Goal: Task Accomplishment & Management: Manage account settings

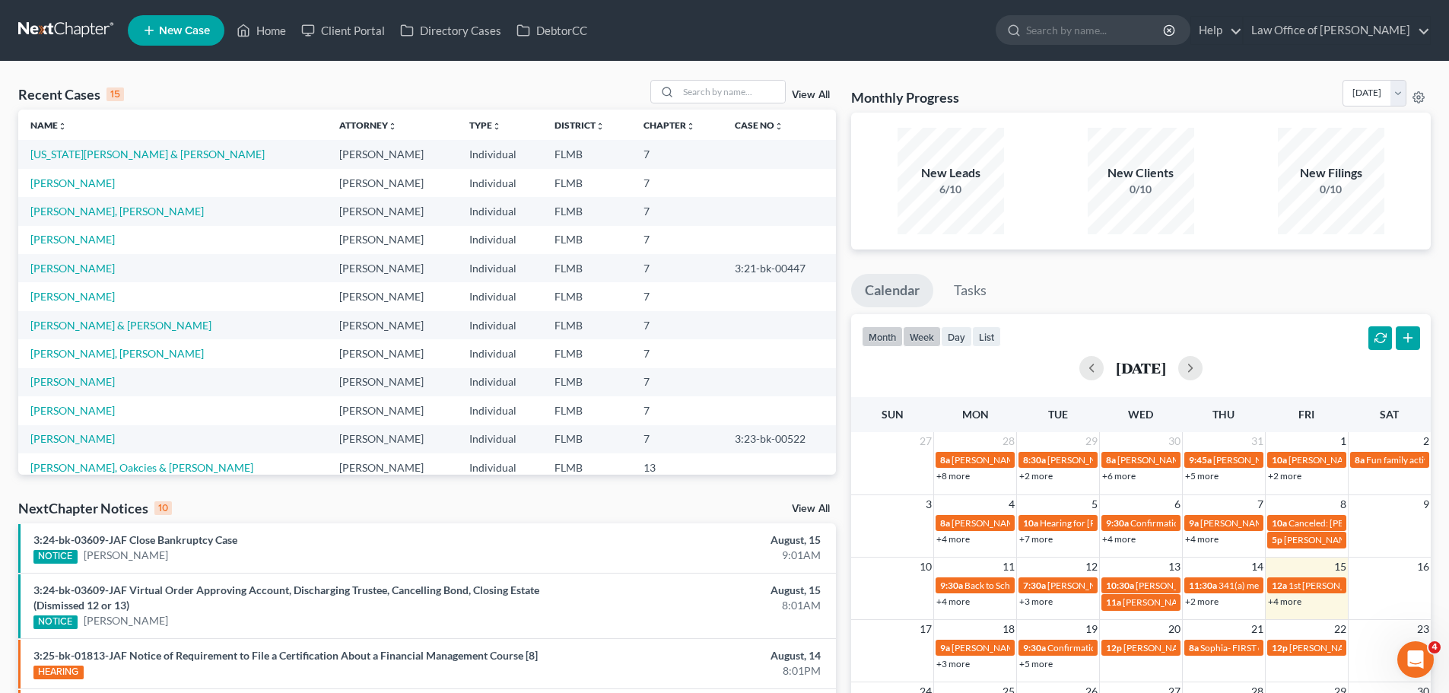
click at [932, 334] on button "week" at bounding box center [922, 336] width 38 height 21
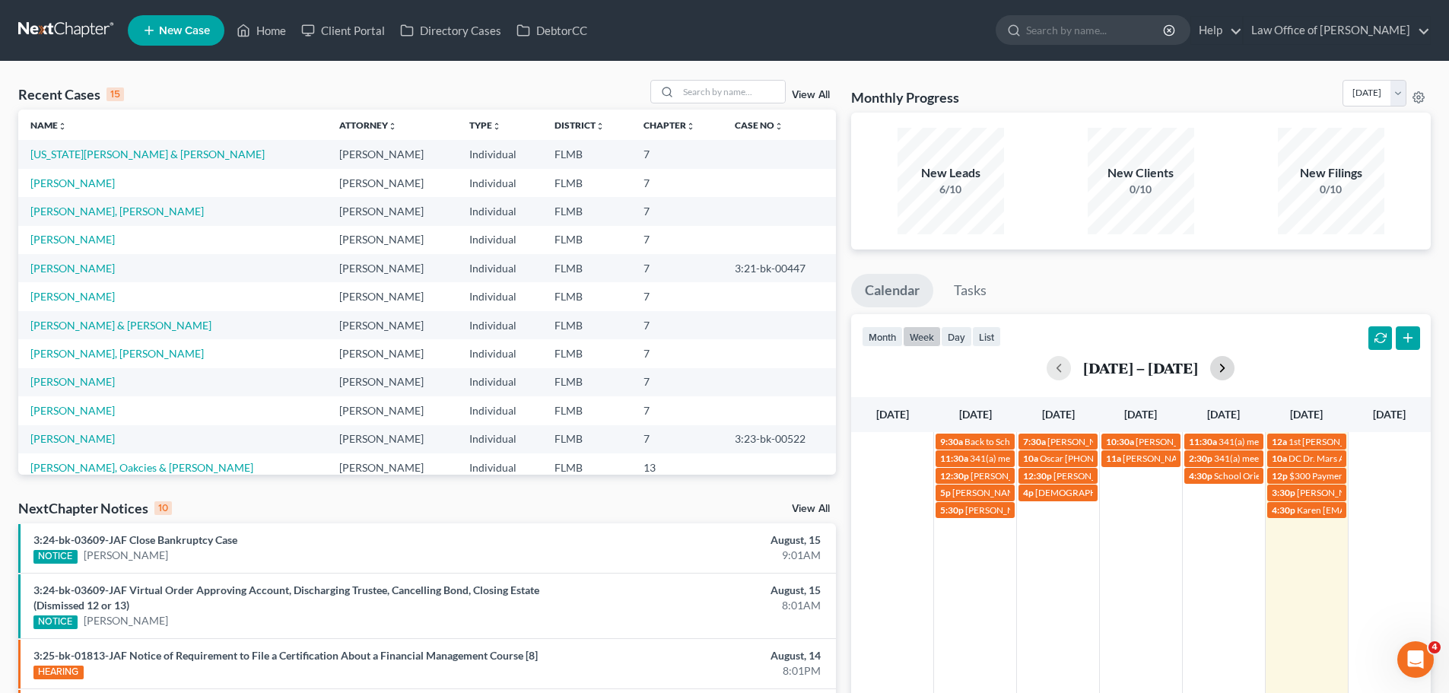
click at [1231, 370] on button "button" at bounding box center [1222, 368] width 24 height 24
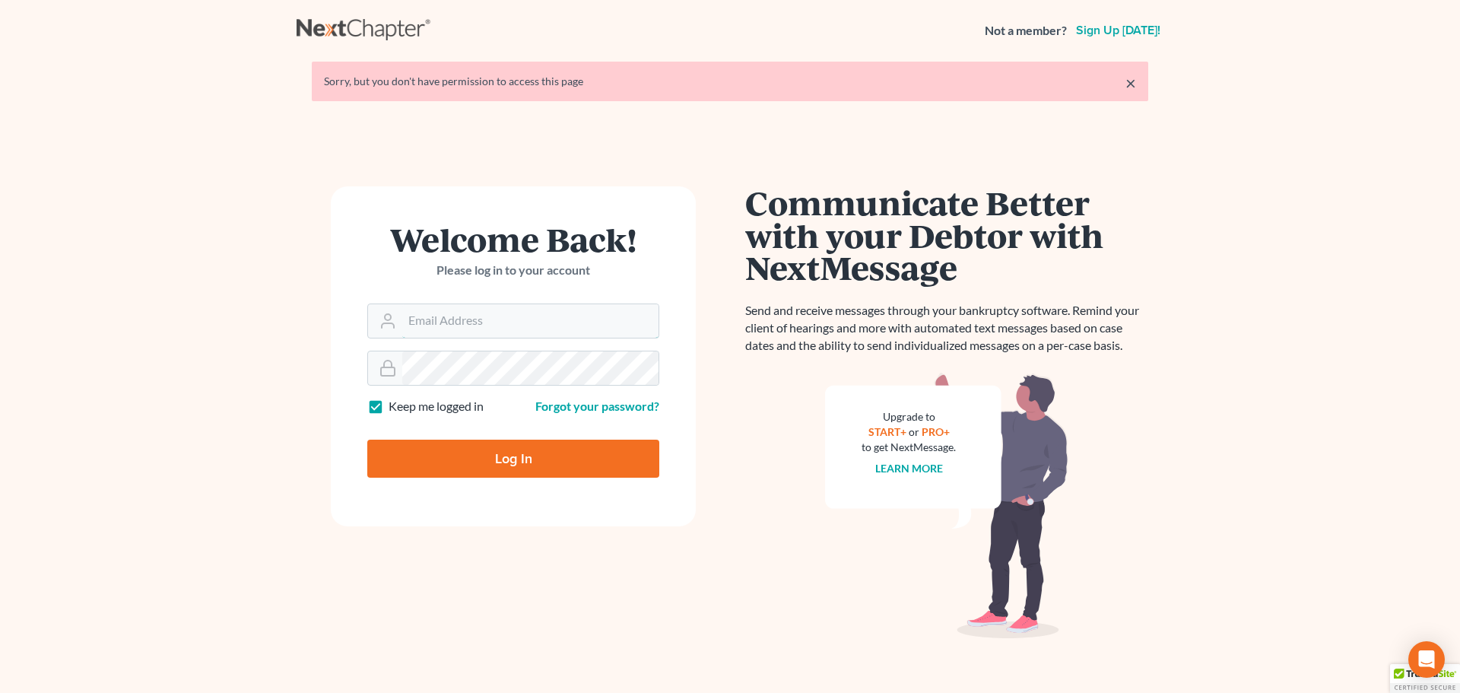
type input "[EMAIL_ADDRESS][DOMAIN_NAME]"
click at [577, 443] on input "Log In" at bounding box center [513, 459] width 292 height 38
type input "Thinking..."
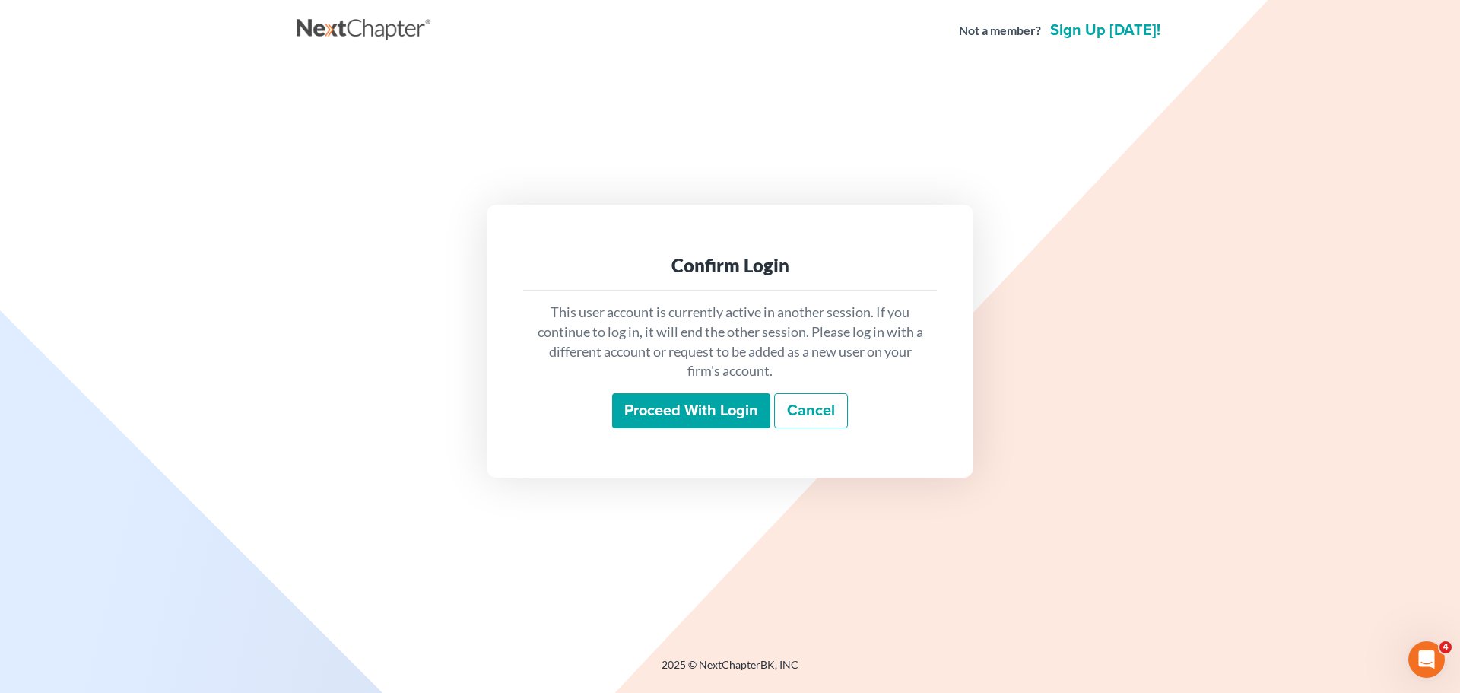
click at [685, 414] on input "Proceed with login" at bounding box center [691, 410] width 158 height 35
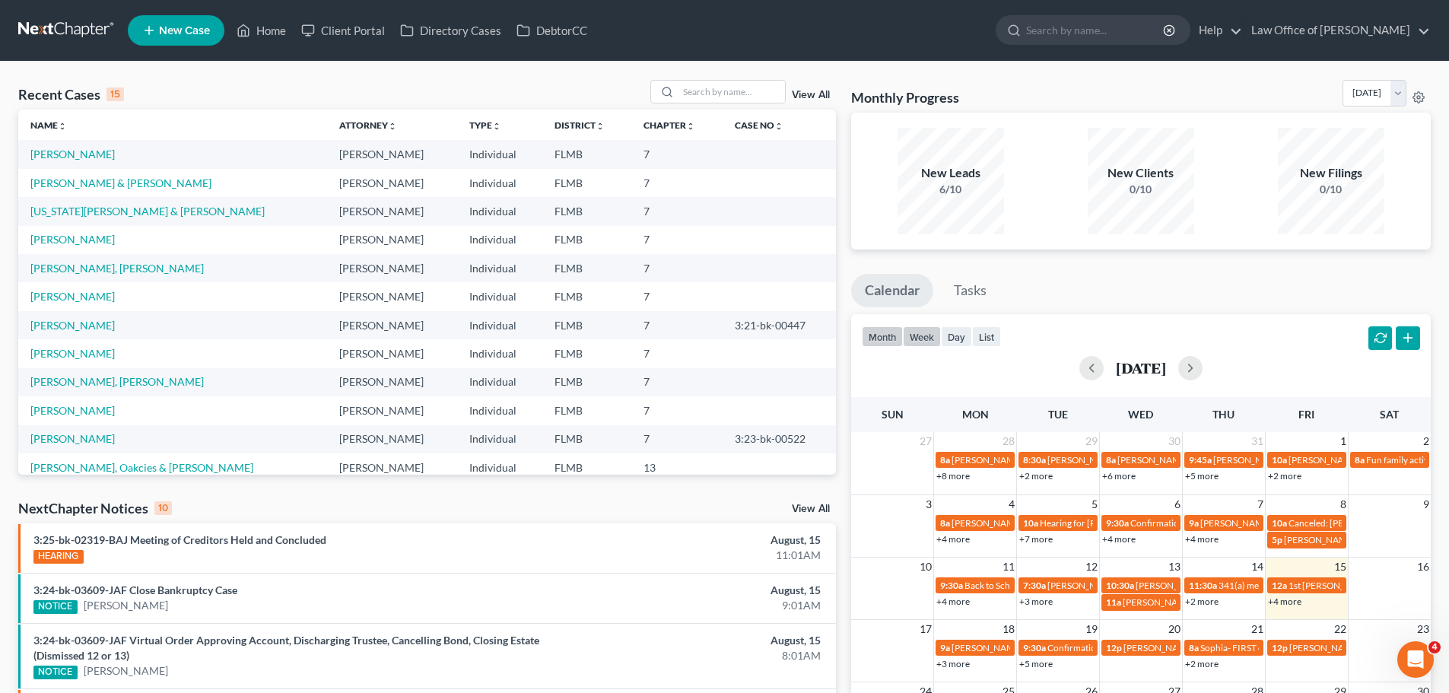
click at [925, 338] on button "week" at bounding box center [922, 336] width 38 height 21
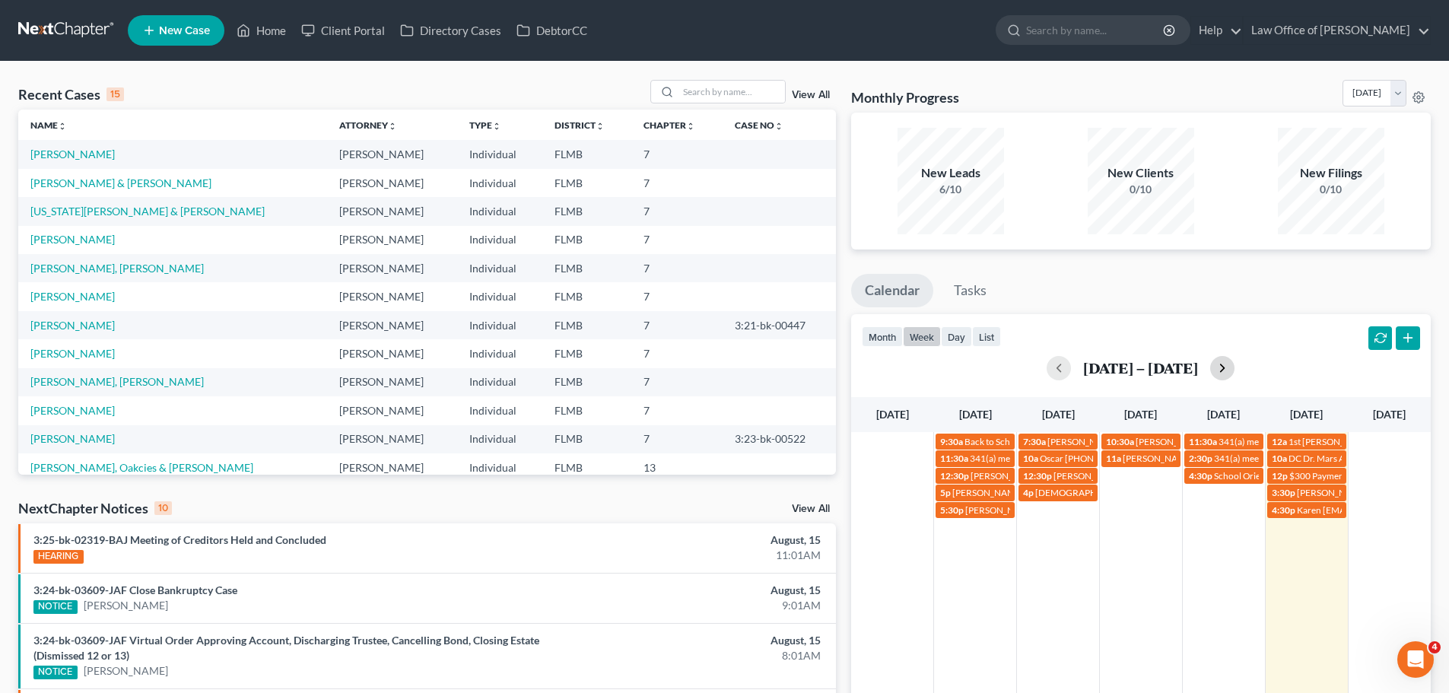
click at [1219, 368] on button "button" at bounding box center [1222, 368] width 24 height 24
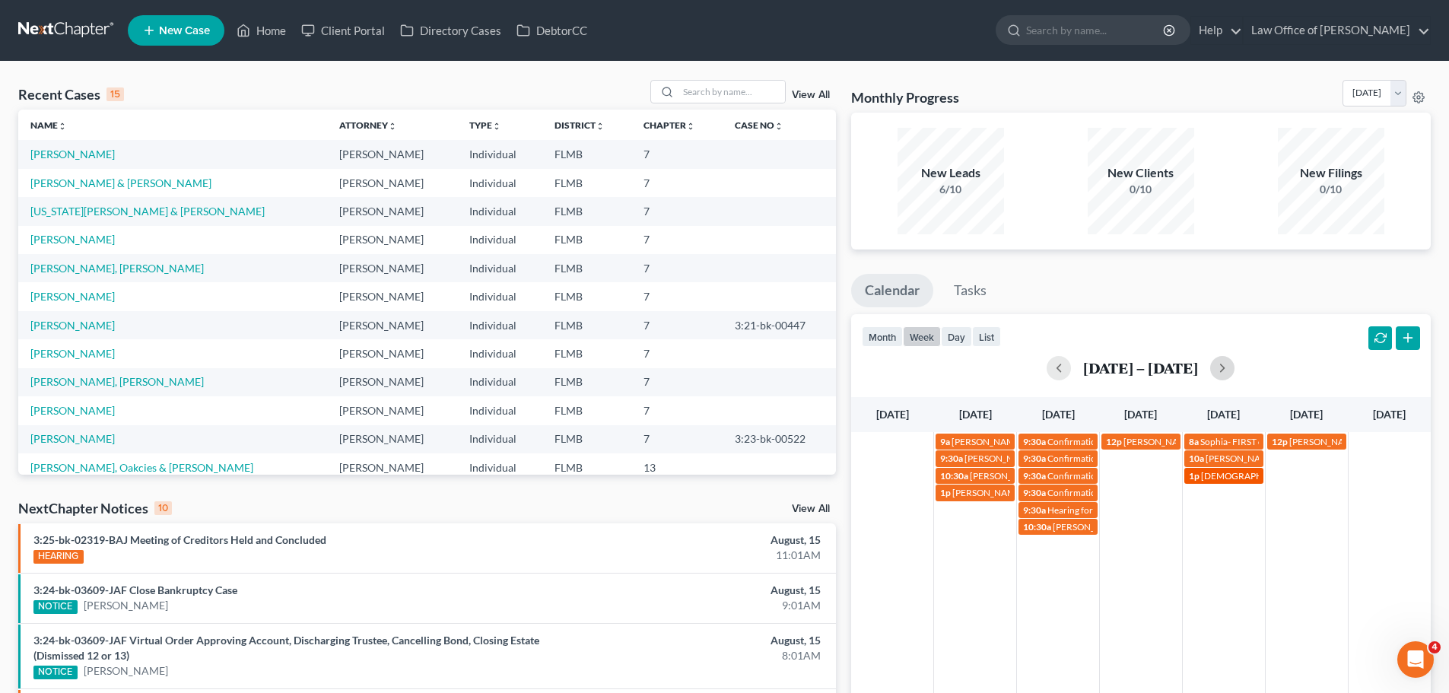
click at [1248, 478] on span "Cristie Dinges" at bounding box center [1287, 475] width 172 height 11
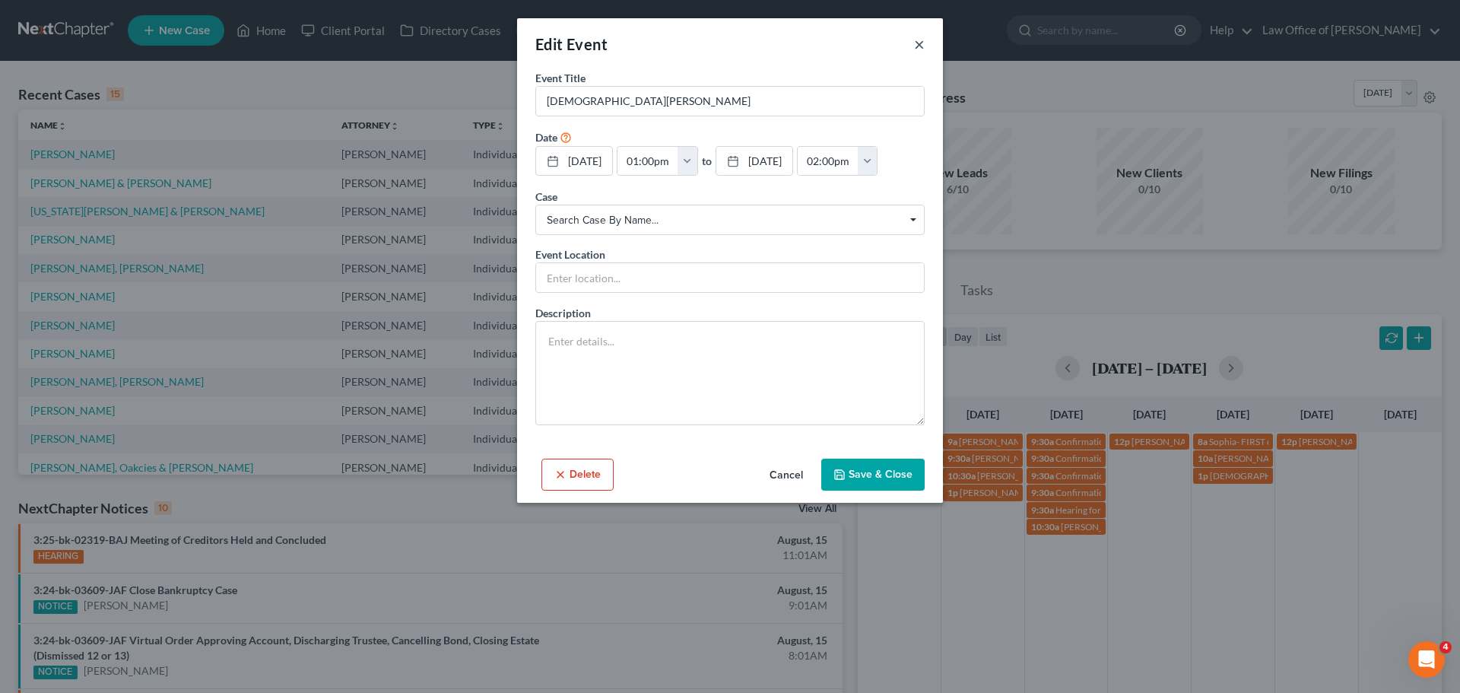
click at [924, 48] on div "Edit Event ×" at bounding box center [730, 44] width 426 height 52
click at [913, 44] on div "Edit Event ×" at bounding box center [730, 44] width 426 height 52
click at [922, 45] on button "×" at bounding box center [919, 44] width 11 height 18
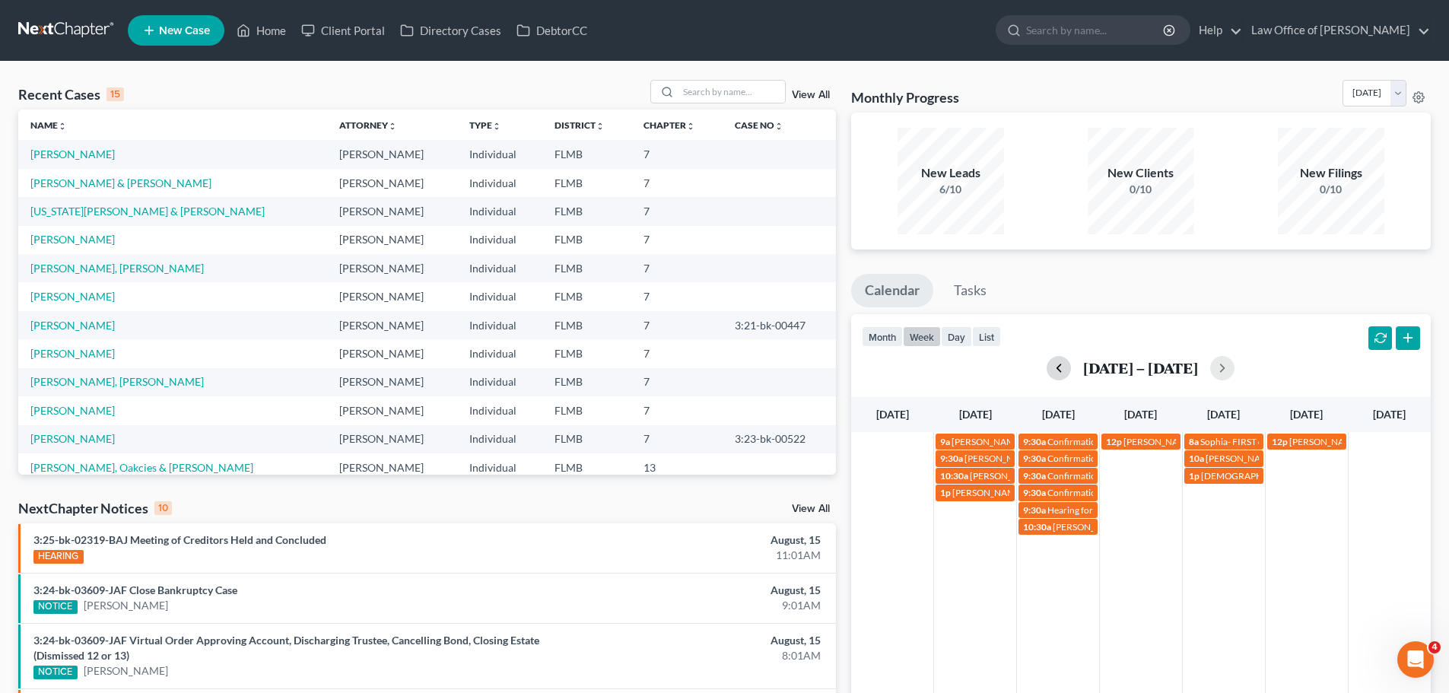
click at [1064, 363] on button "button" at bounding box center [1058, 368] width 24 height 24
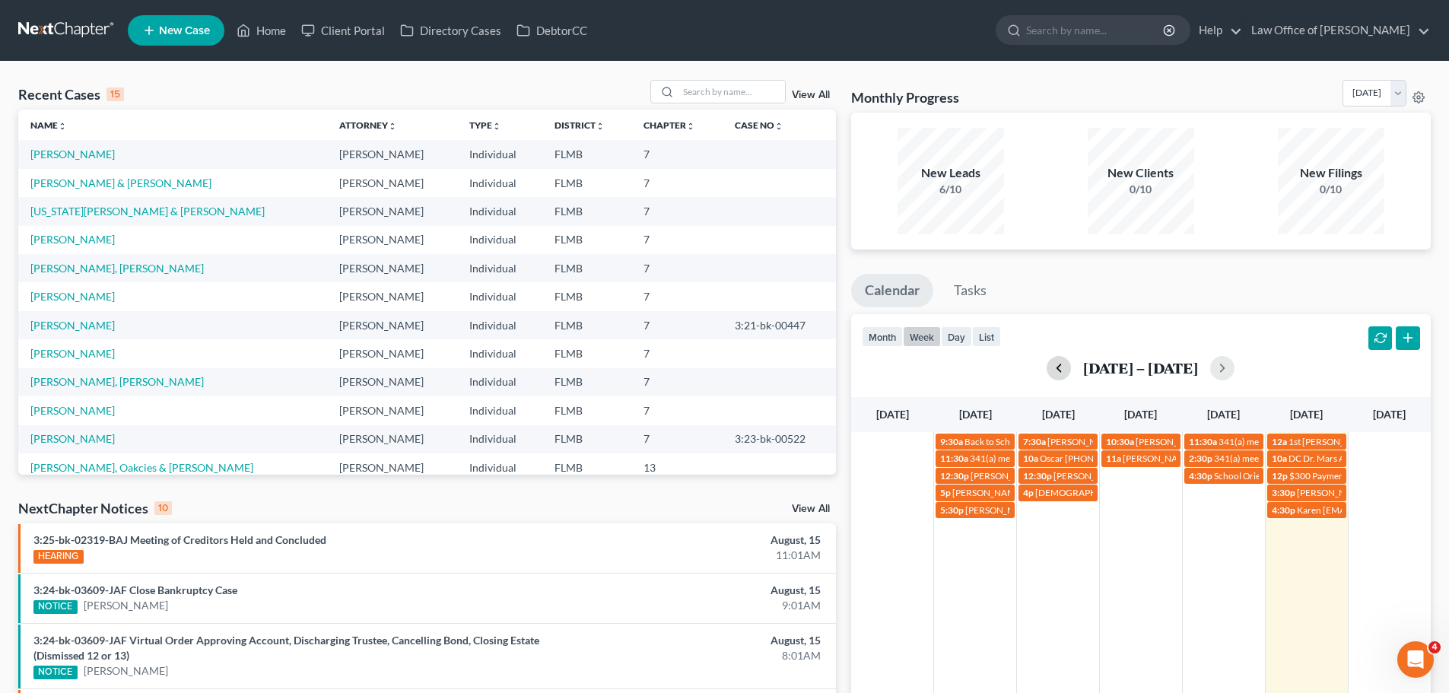
click at [1064, 363] on button "button" at bounding box center [1058, 368] width 24 height 24
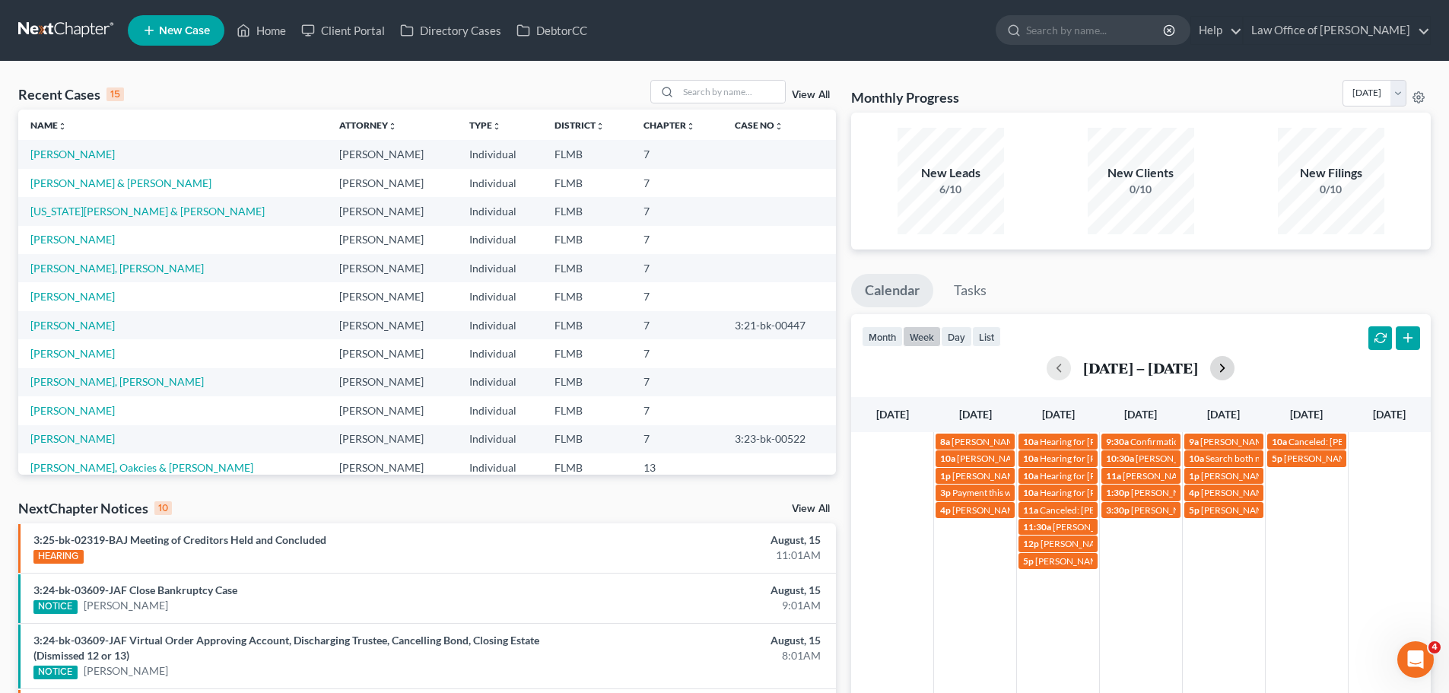
click at [1217, 367] on button "button" at bounding box center [1222, 368] width 24 height 24
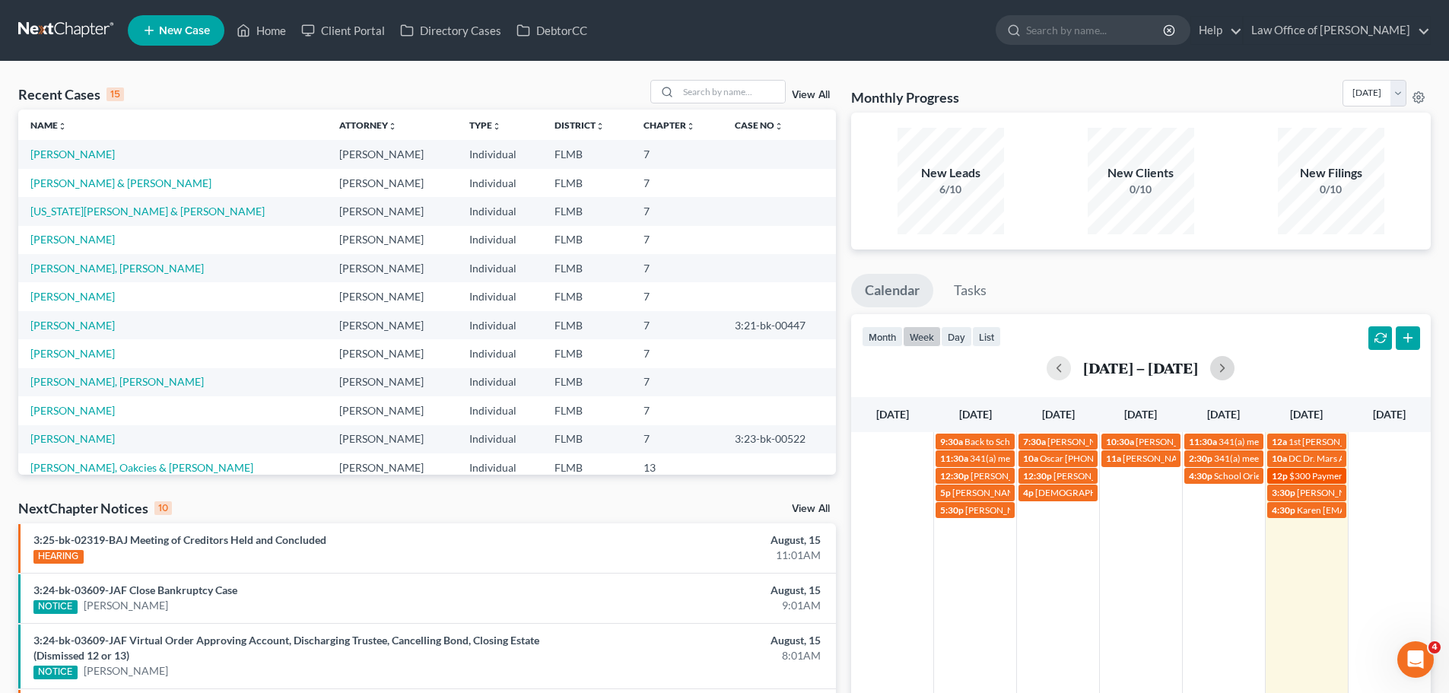
click at [1293, 471] on span "$300 Payment Rashaud Washington" at bounding box center [1377, 475] width 177 height 11
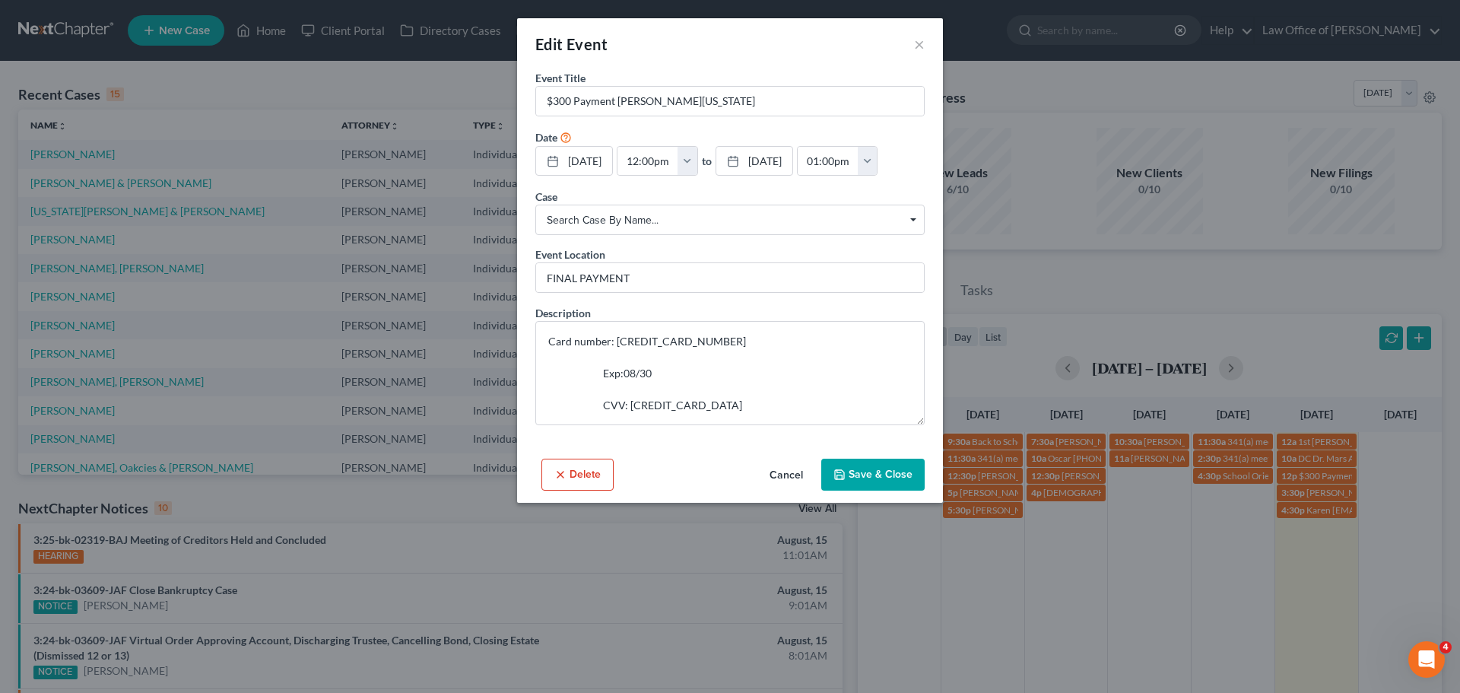
click at [929, 42] on div "Edit Event ×" at bounding box center [730, 44] width 426 height 52
click at [922, 46] on button "×" at bounding box center [919, 44] width 11 height 18
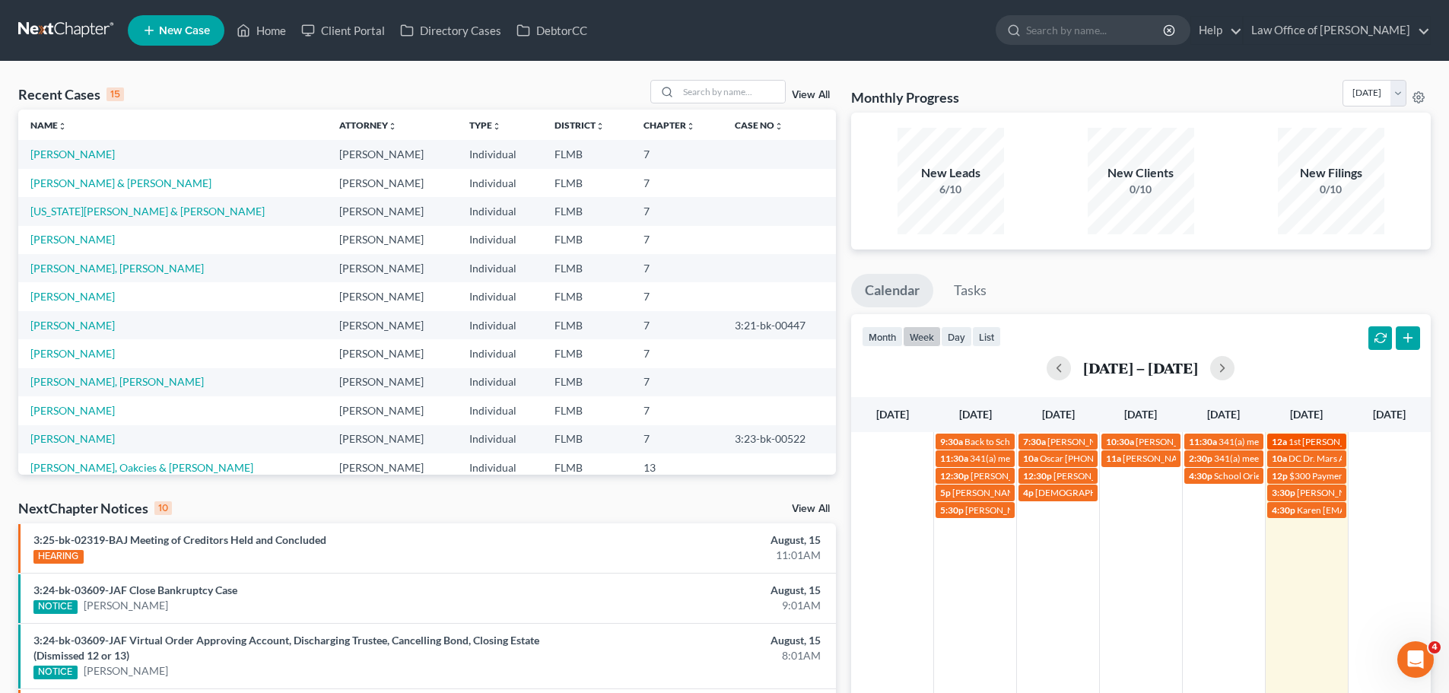
click at [1305, 445] on span "1st Crystal Stokes payment $500.00" at bounding box center [1366, 441] width 157 height 11
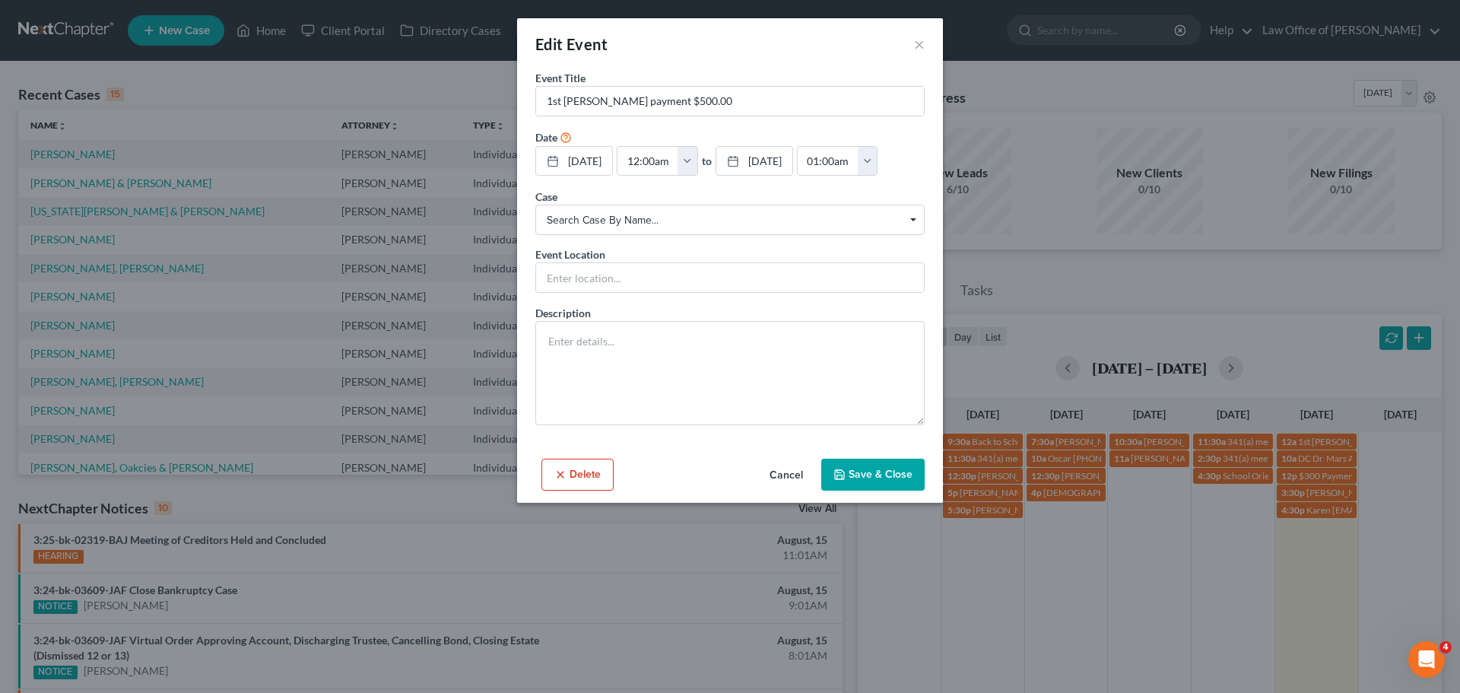
click at [913, 49] on div "Edit Event ×" at bounding box center [730, 44] width 426 height 52
click at [918, 41] on button "×" at bounding box center [919, 44] width 11 height 18
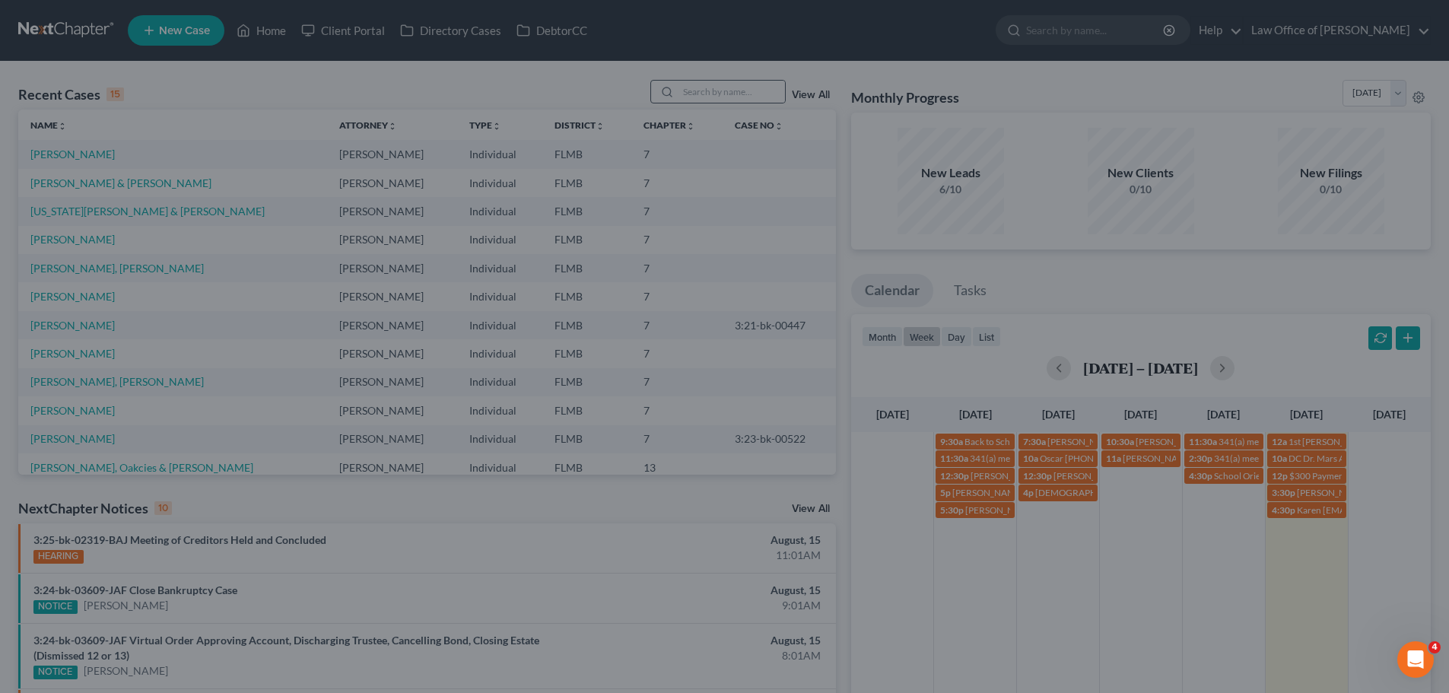
click at [678, 93] on div at bounding box center [664, 92] width 27 height 22
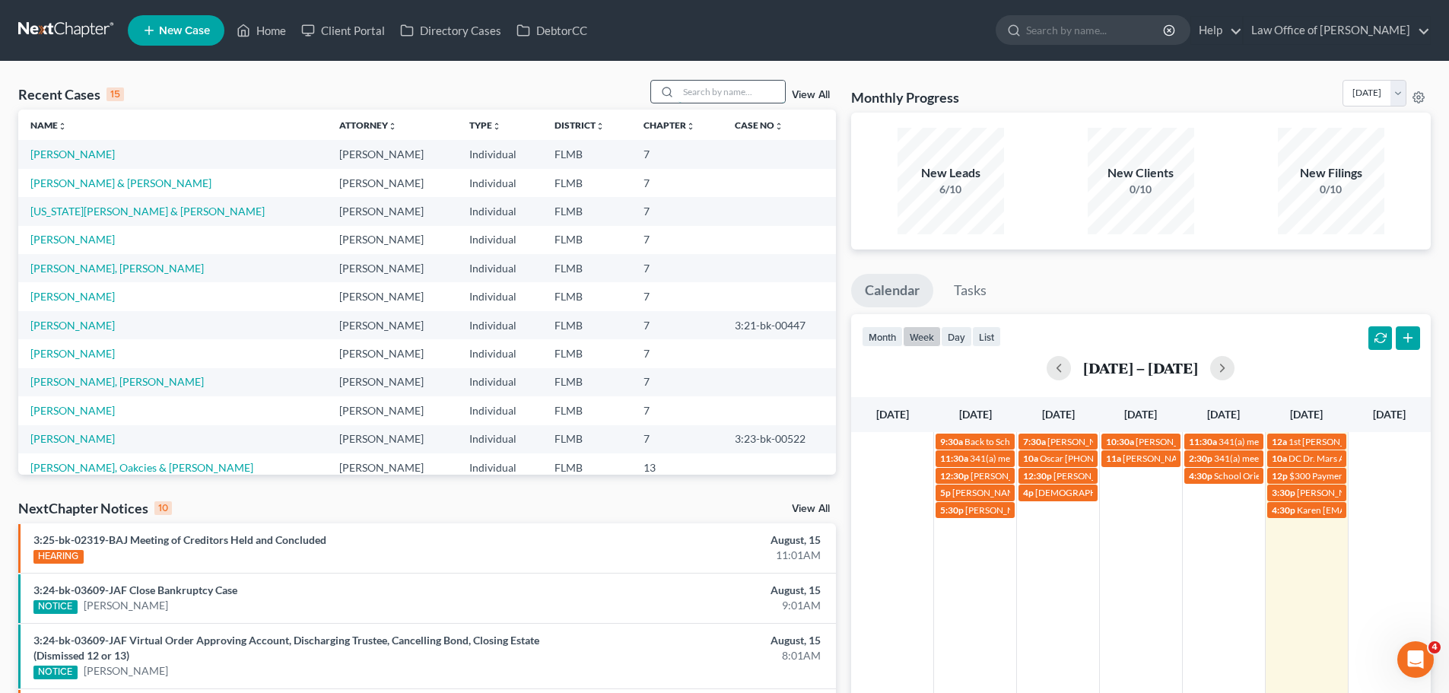
click at [691, 94] on input "search" at bounding box center [731, 92] width 106 height 22
type input "stokes"
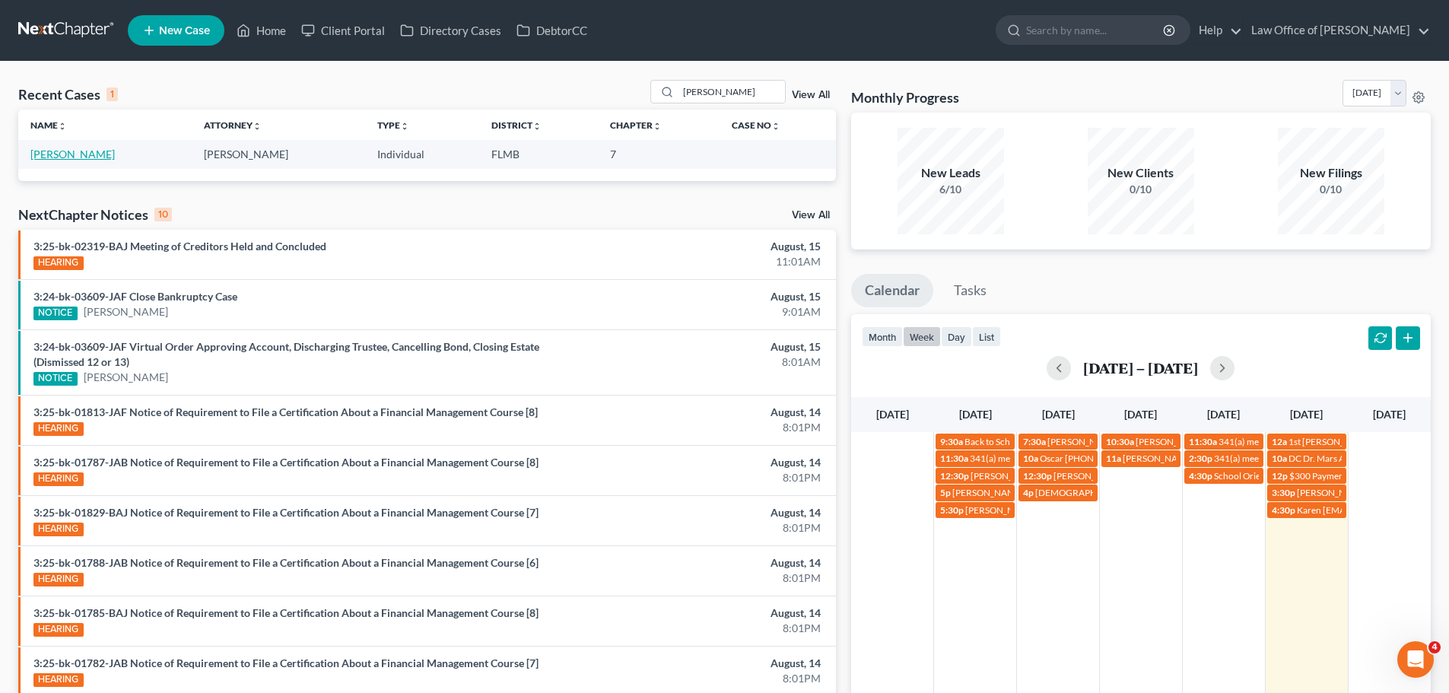
click at [84, 153] on link "Stokes, Crystal" at bounding box center [72, 154] width 84 height 13
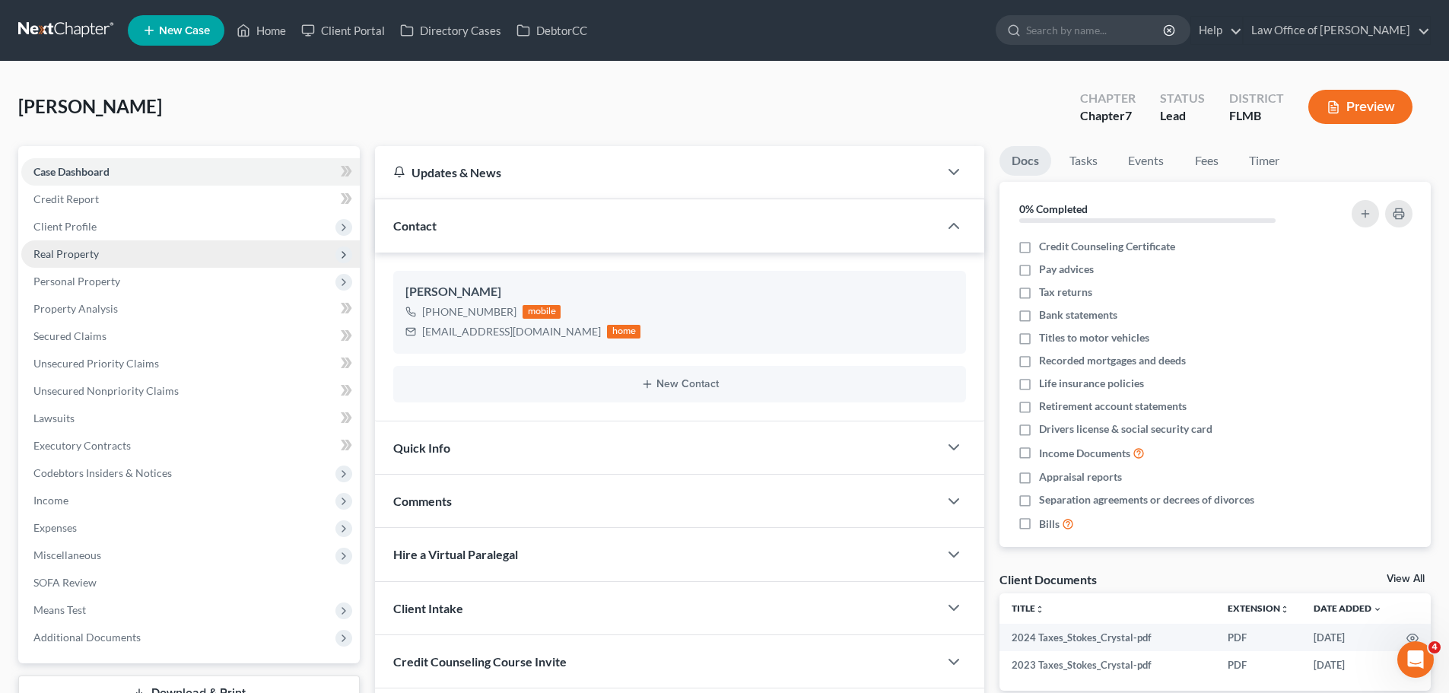
click at [167, 253] on span "Real Property" at bounding box center [190, 253] width 338 height 27
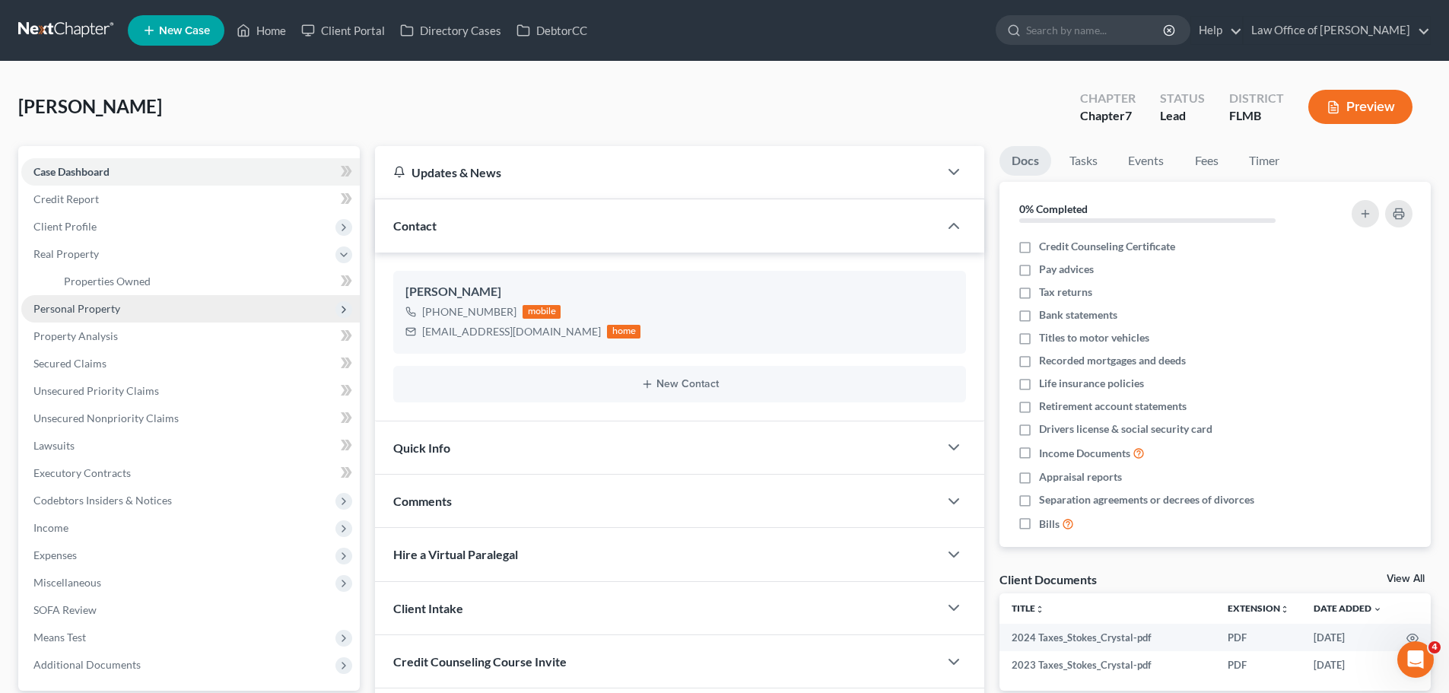
click at [159, 310] on span "Personal Property" at bounding box center [190, 308] width 338 height 27
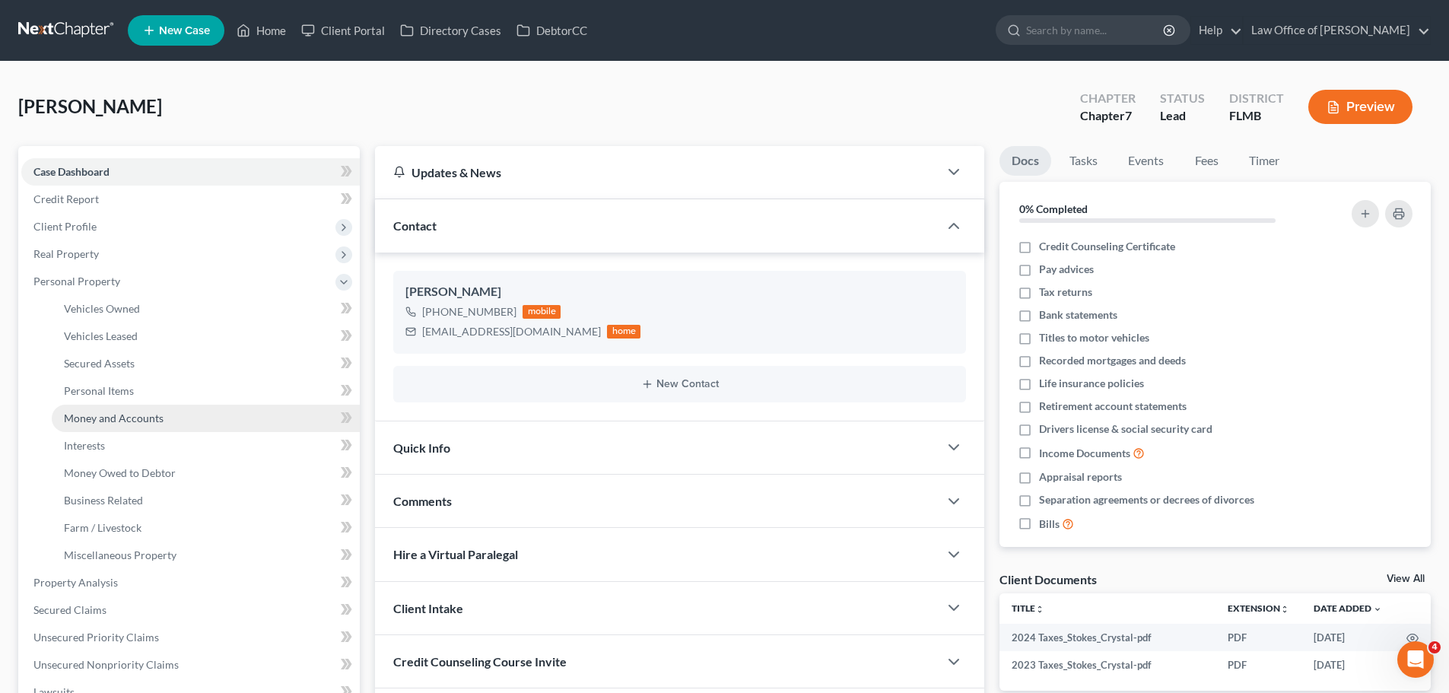
click at [186, 419] on link "Money and Accounts" at bounding box center [206, 418] width 308 height 27
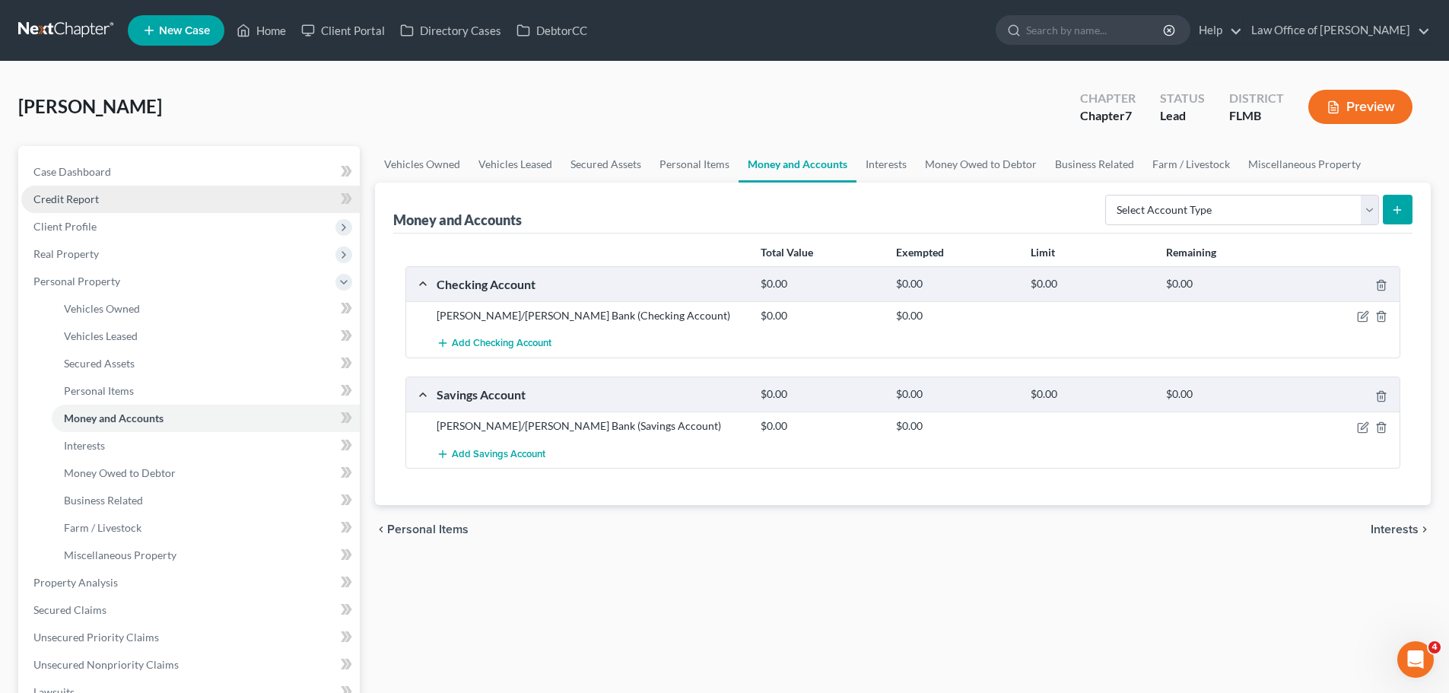
click at [94, 201] on span "Credit Report" at bounding box center [65, 198] width 65 height 13
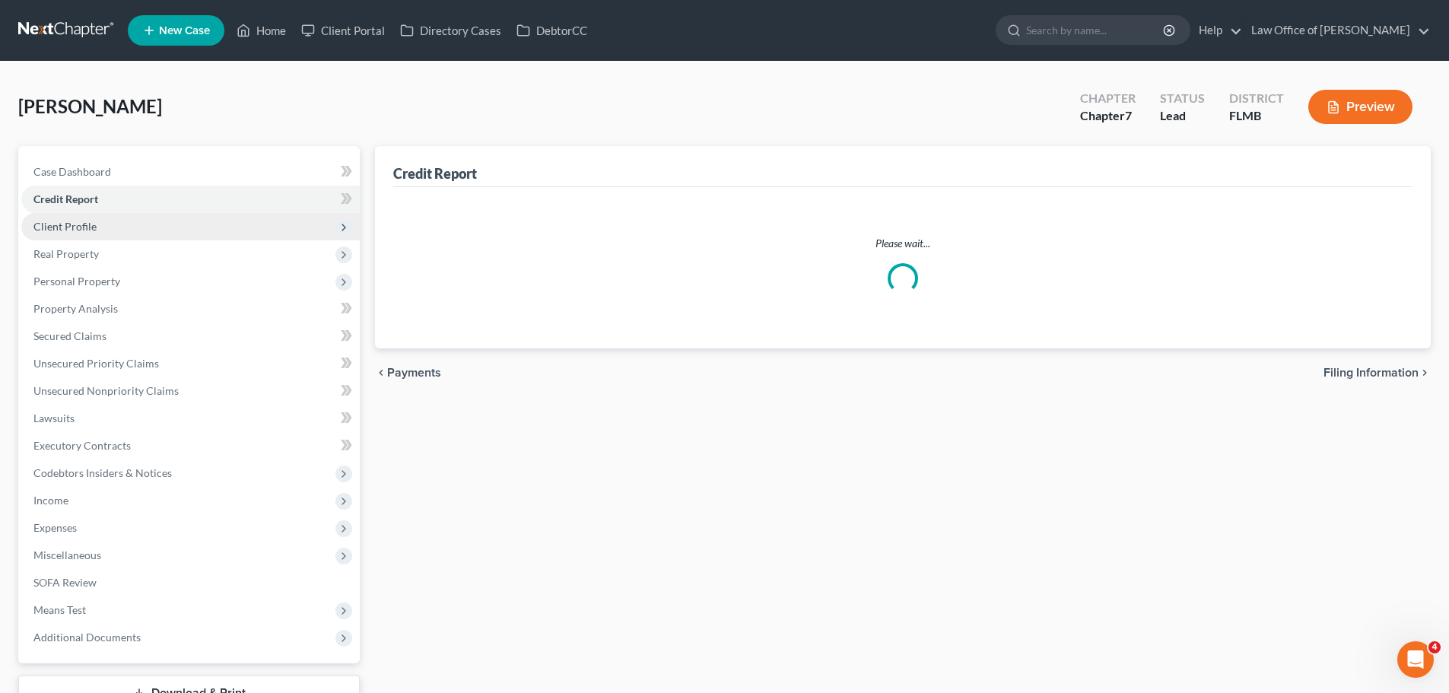
click at [101, 224] on span "Client Profile" at bounding box center [190, 226] width 338 height 27
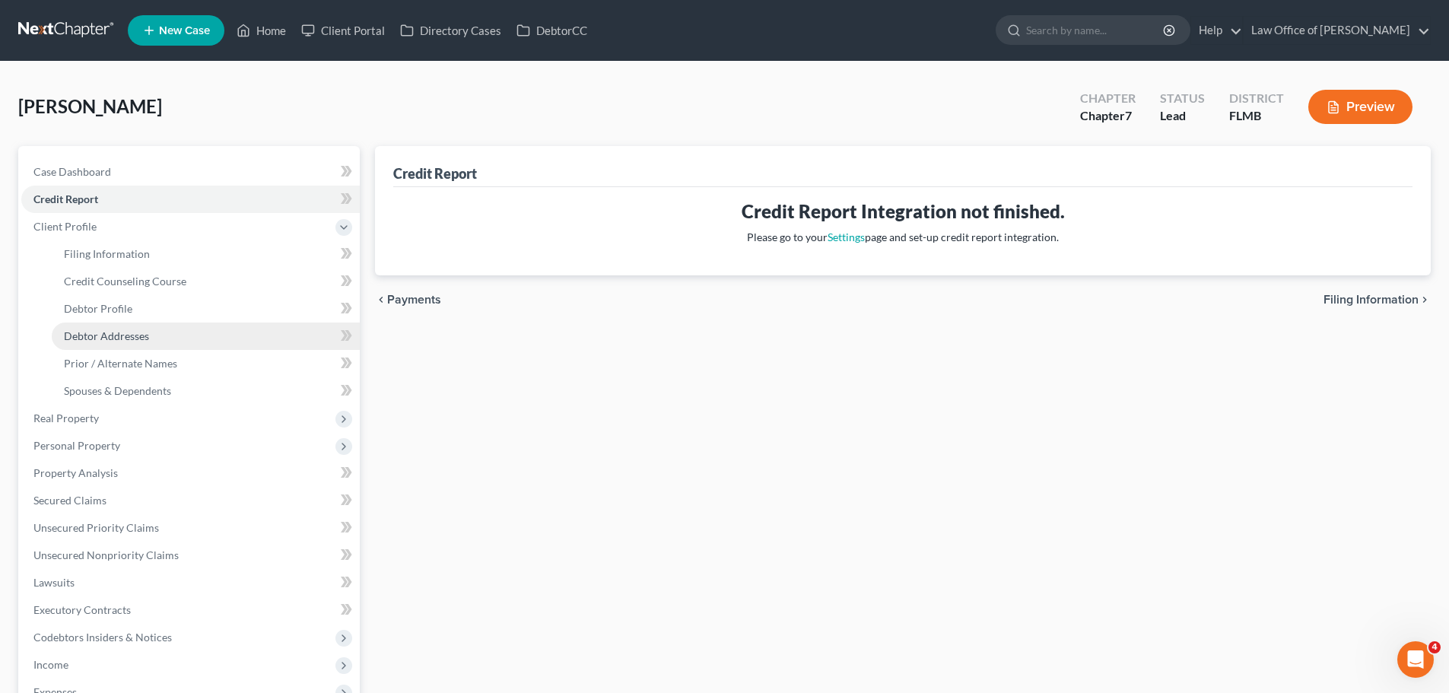
click at [173, 338] on link "Debtor Addresses" at bounding box center [206, 335] width 308 height 27
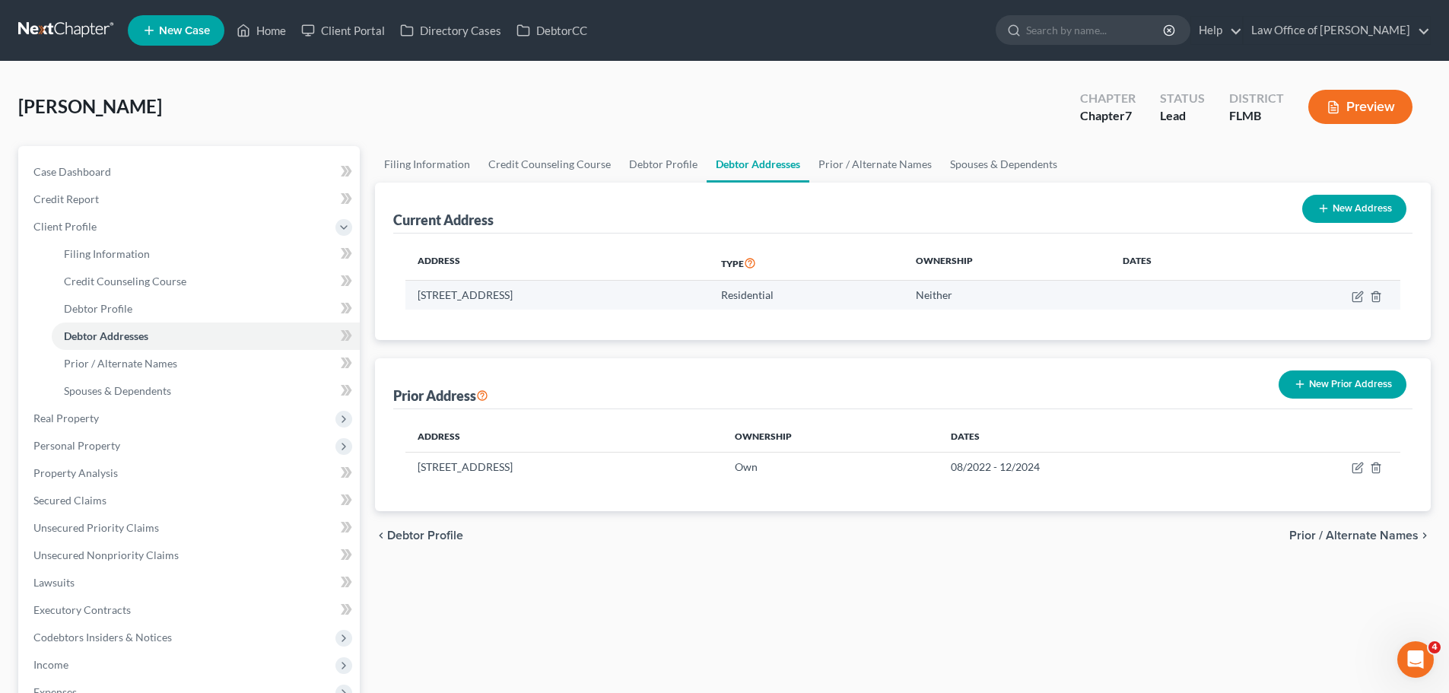
drag, startPoint x: 623, startPoint y: 296, endPoint x: 600, endPoint y: 301, distance: 23.4
click at [600, 301] on td "6641 Bo Peep Dr N, Jacksonville, FL 32210" at bounding box center [556, 295] width 303 height 29
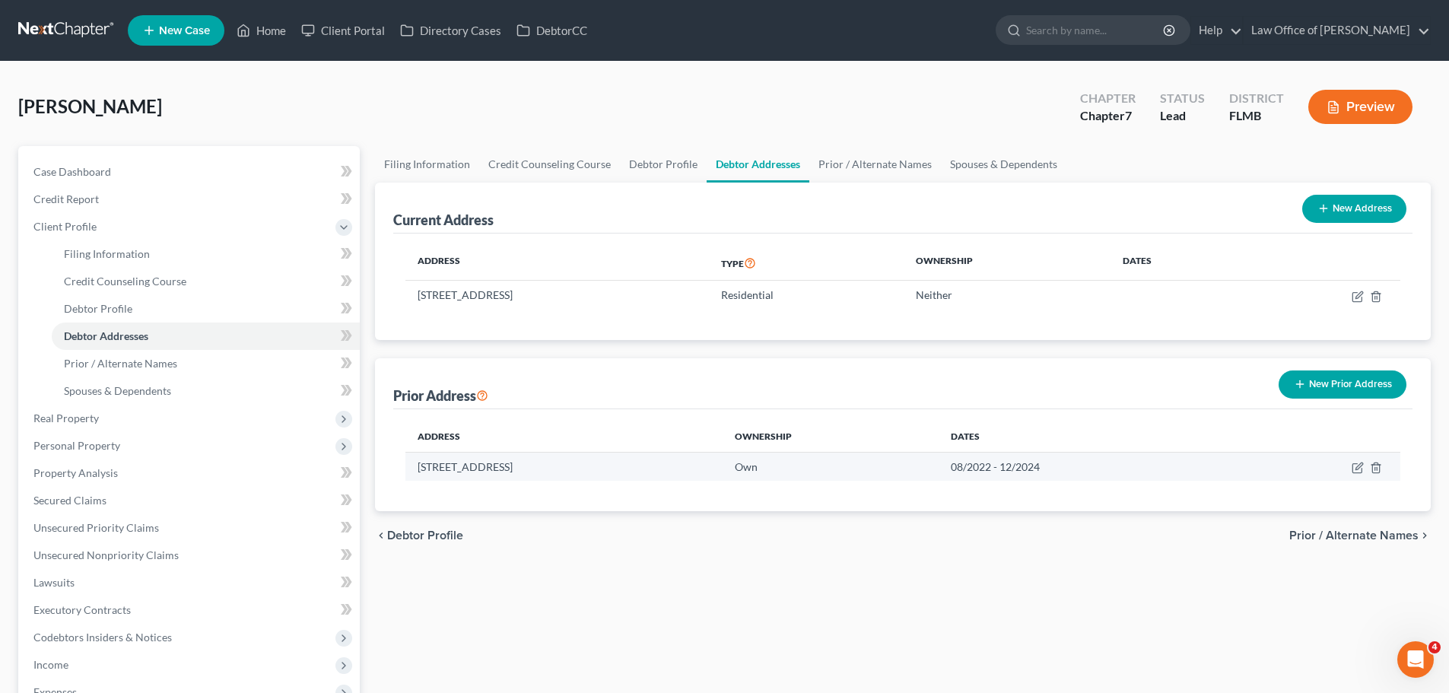
click at [625, 471] on td "1730 Fonsica Way, Lot 272, Jacksonville, FL 32221" at bounding box center [563, 466] width 316 height 29
drag, startPoint x: 653, startPoint y: 468, endPoint x: 623, endPoint y: 465, distance: 30.6
click at [623, 465] on td "1730 Fonsica Way, Lot 272, Jacksonville, FL 32221" at bounding box center [563, 466] width 316 height 29
copy td "32221"
click at [168, 174] on link "Case Dashboard" at bounding box center [190, 171] width 338 height 27
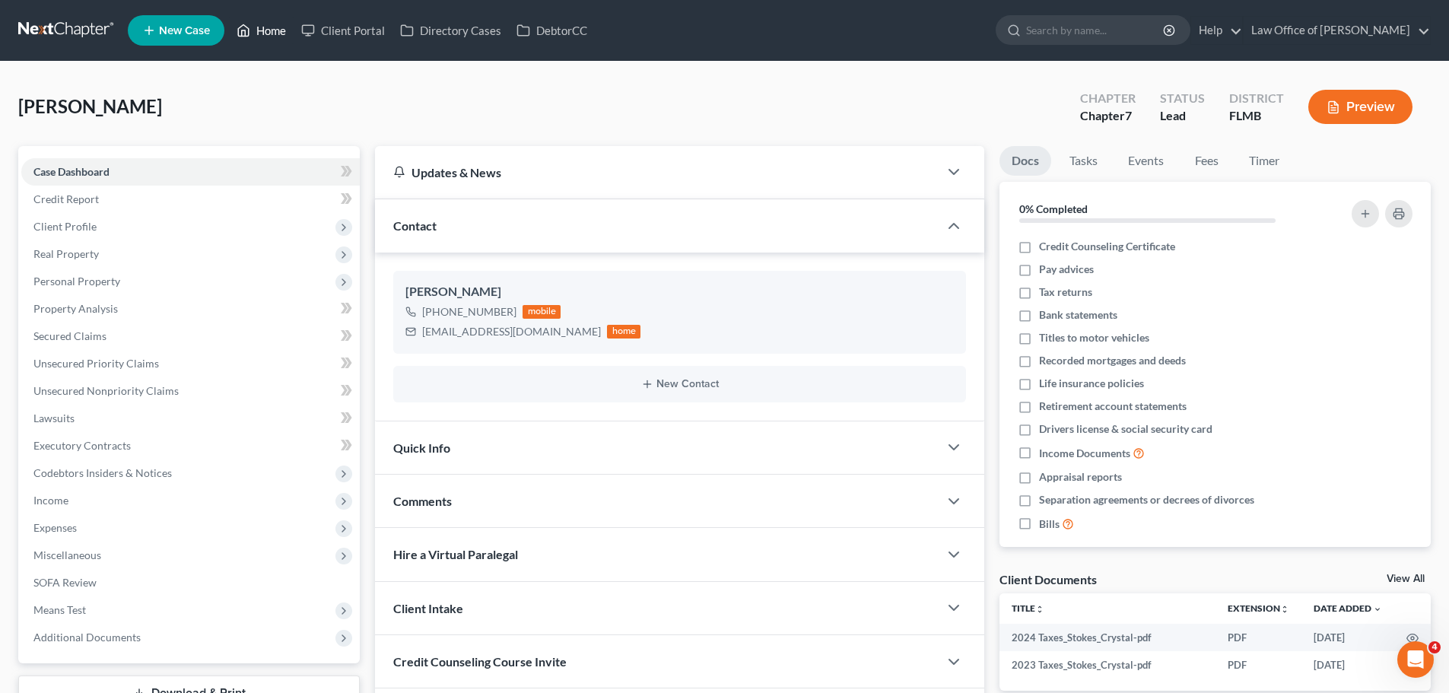
click at [261, 26] on link "Home" at bounding box center [261, 30] width 65 height 27
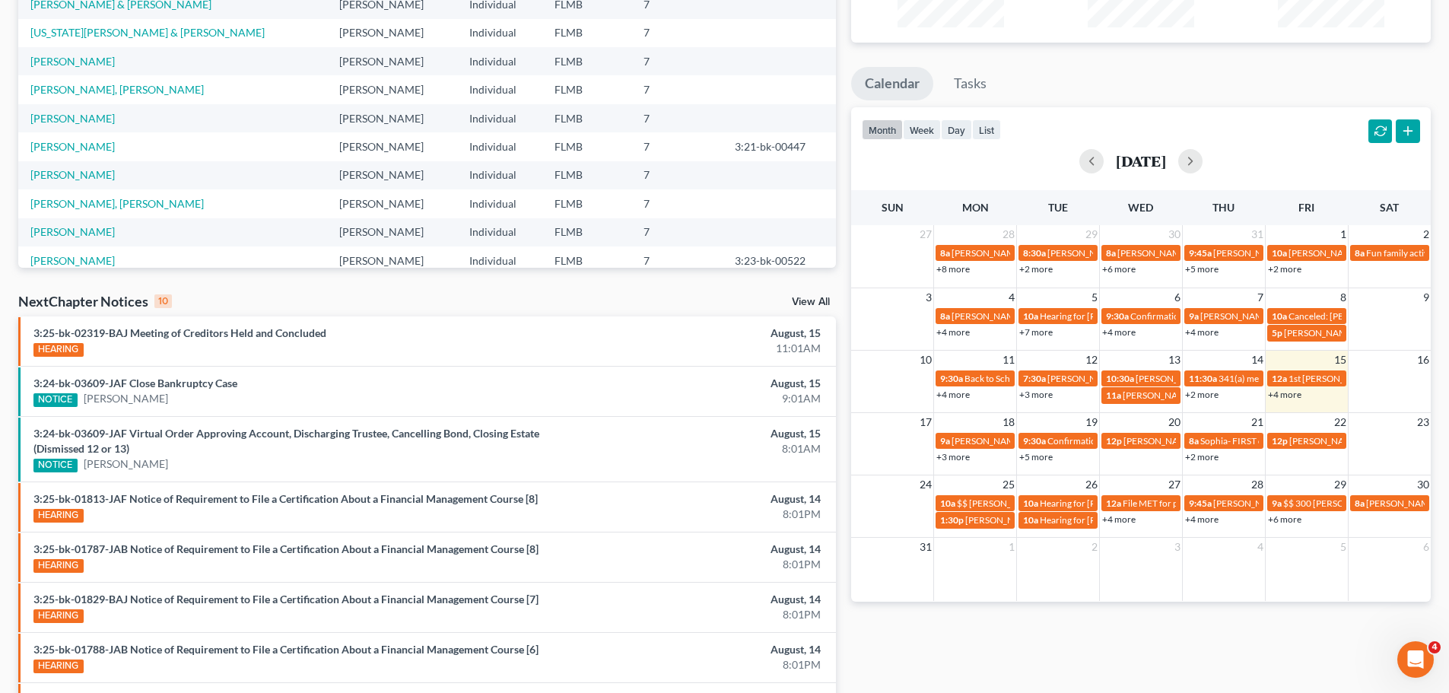
scroll to position [228, 0]
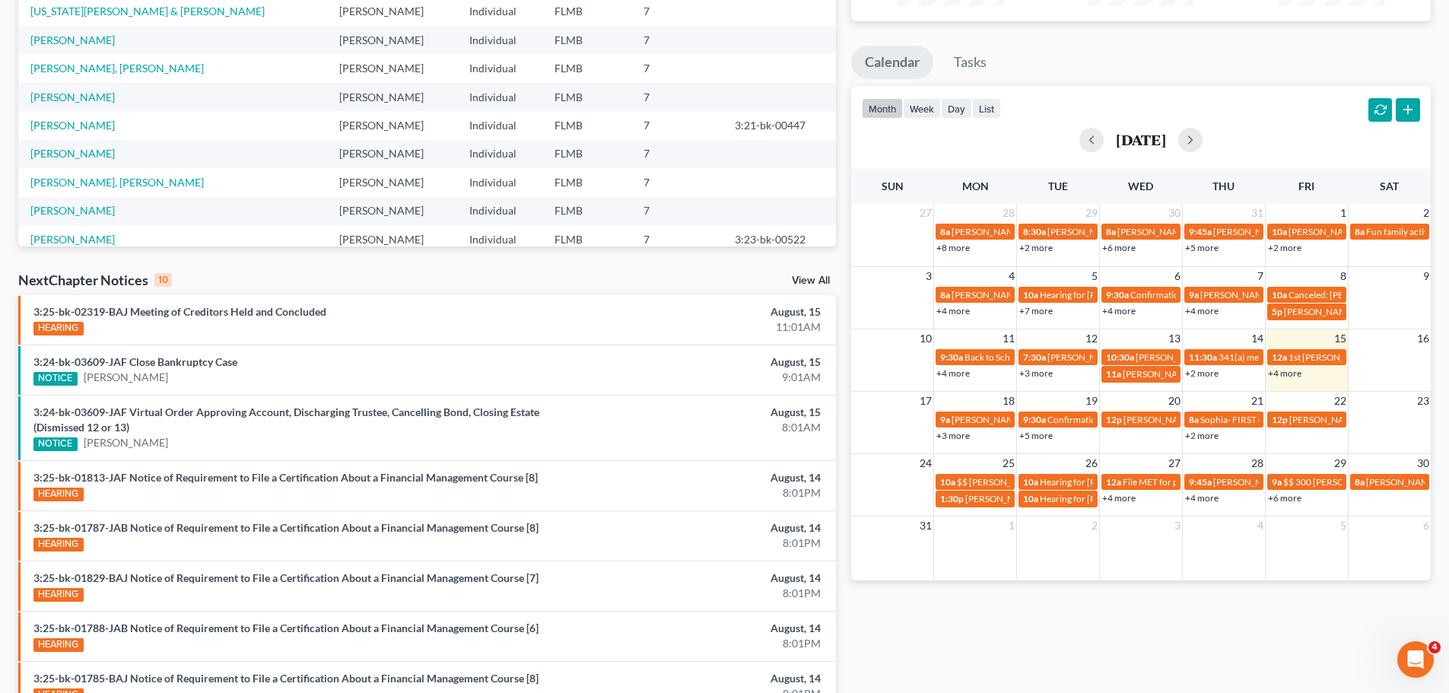
click at [1278, 458] on td "29" at bounding box center [1306, 462] width 83 height 19
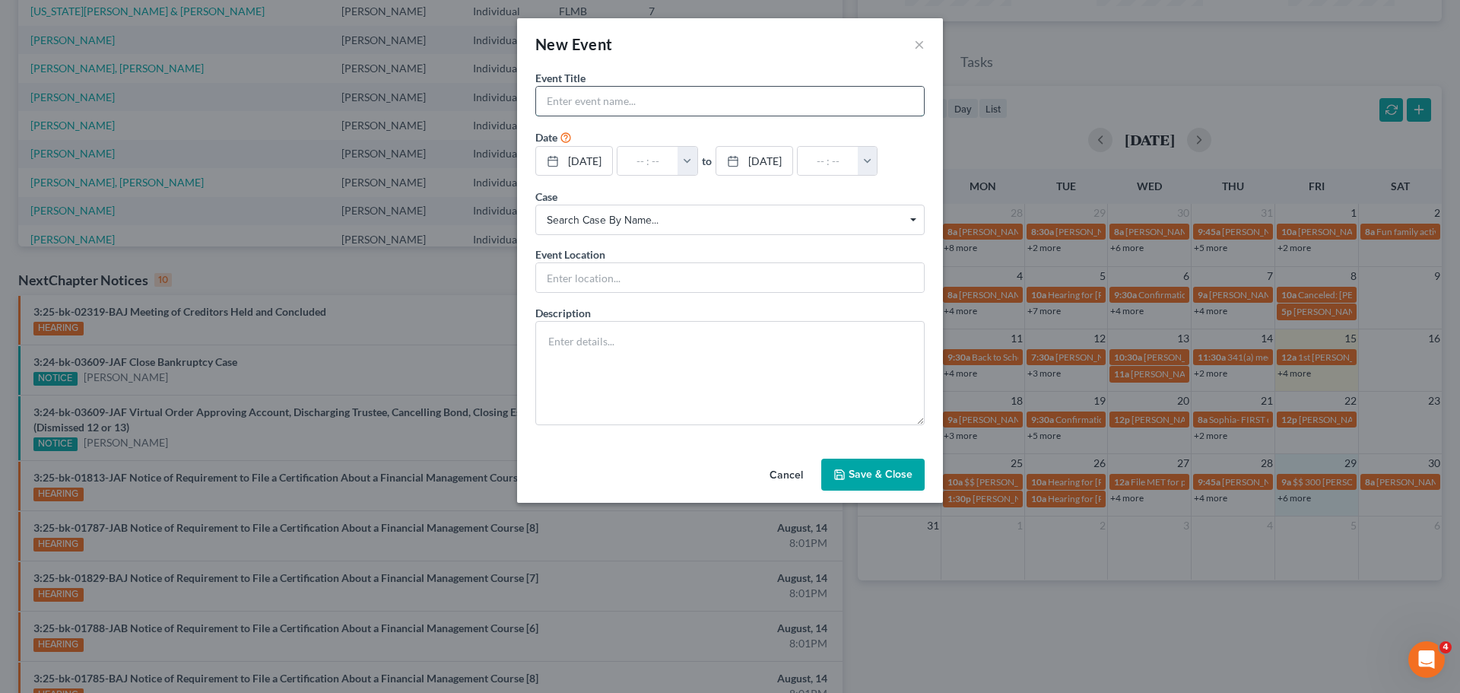
click at [598, 97] on input "text" at bounding box center [730, 101] width 388 height 29
type input "Crystal Stokes paying $500??"
click at [656, 154] on input "text" at bounding box center [647, 161] width 61 height 29
type input "9"
type input "01:00am"
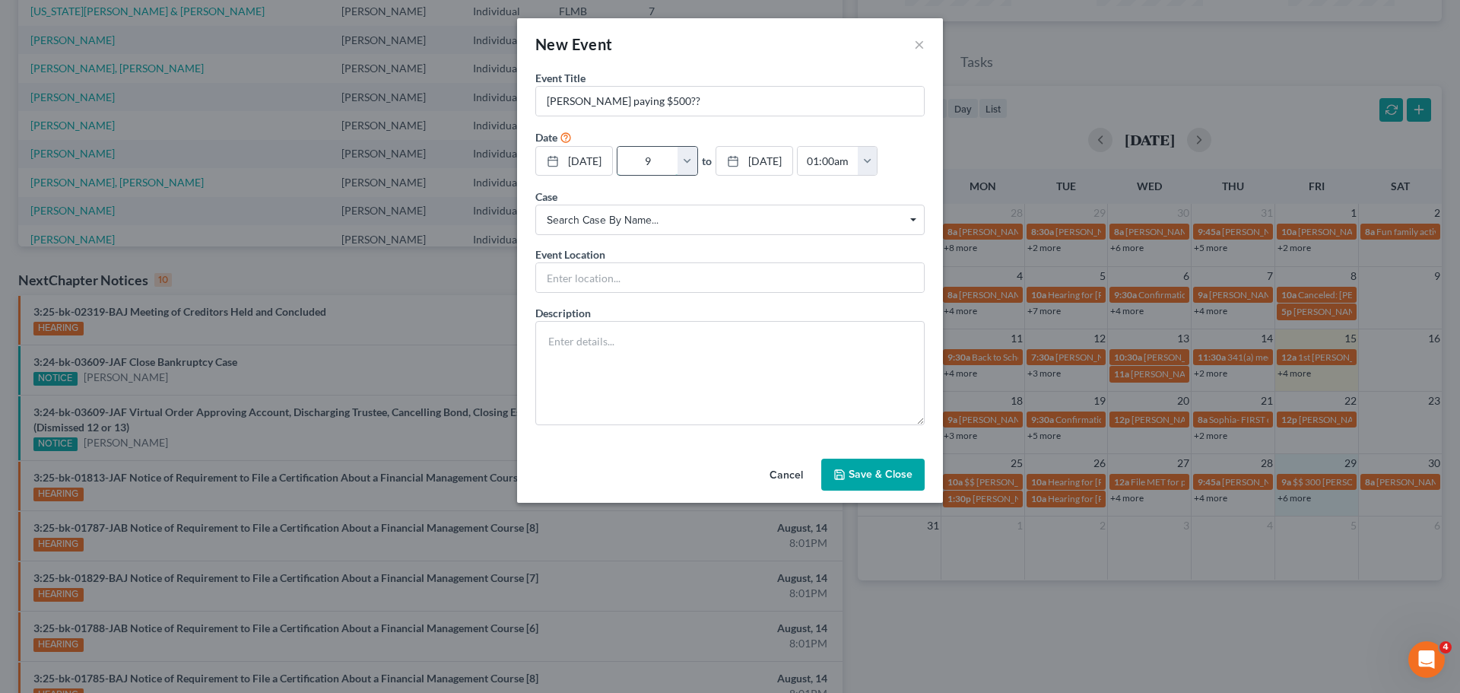
type input "9:"
type input "10:00am"
type input "9:0"
type input "01:00am"
type input "9:00"
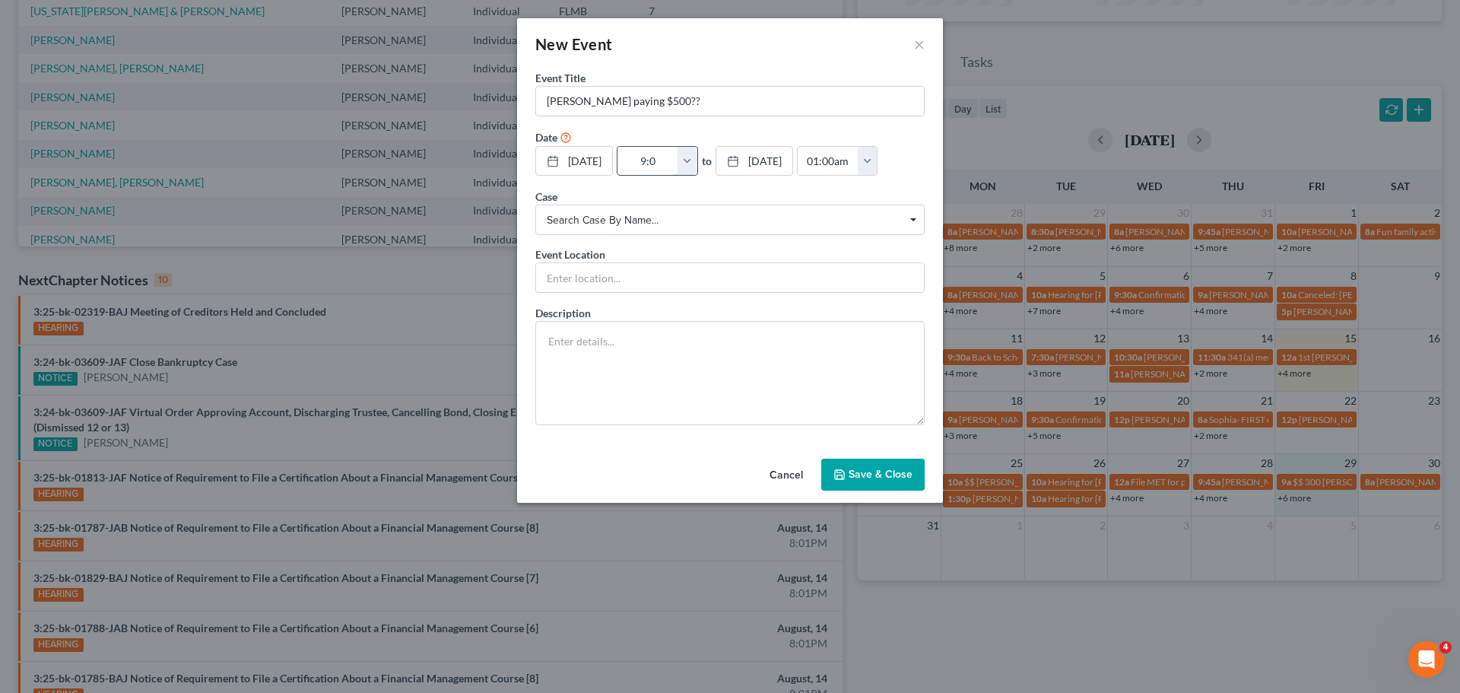
type input "10:00am"
type input "9:00a"
type input "01:00am"
type input "9:00am"
type input "10:00am"
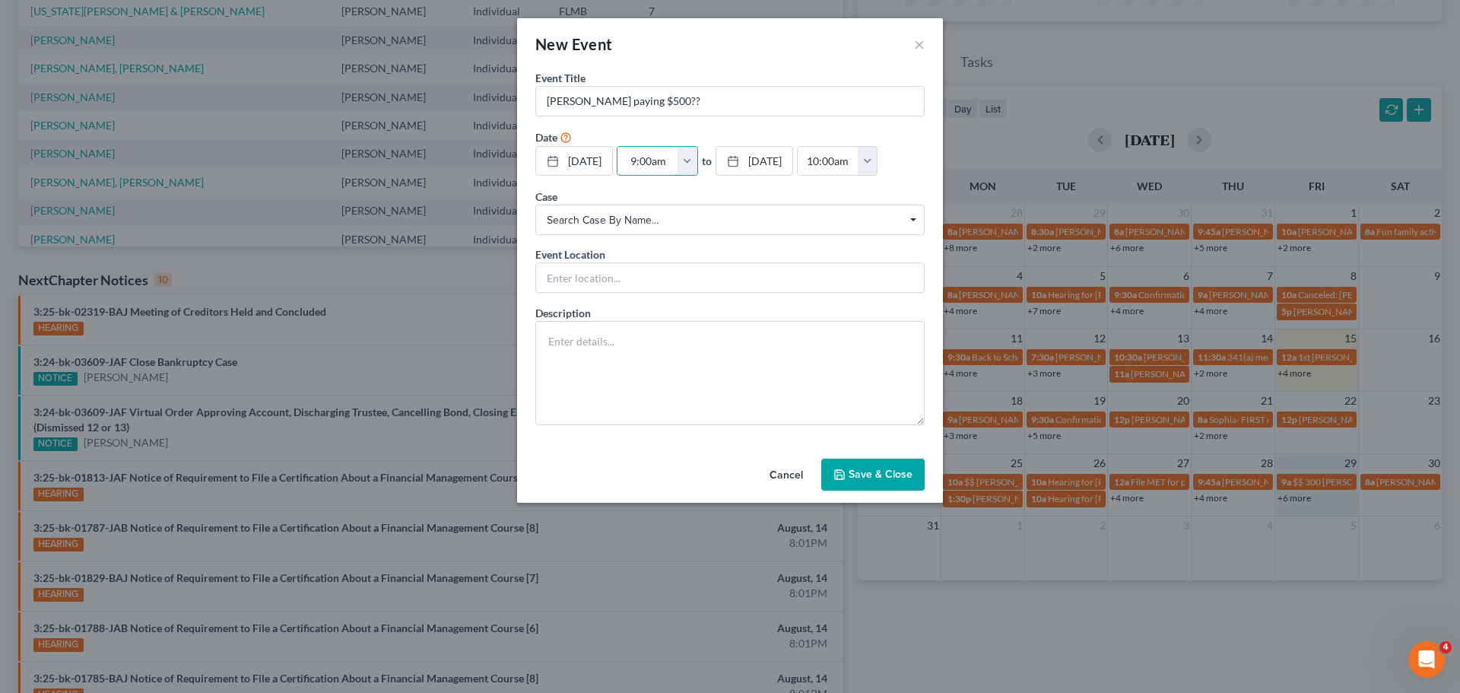
type input "9:00am"
click at [888, 468] on button "Save & Close" at bounding box center [872, 475] width 103 height 32
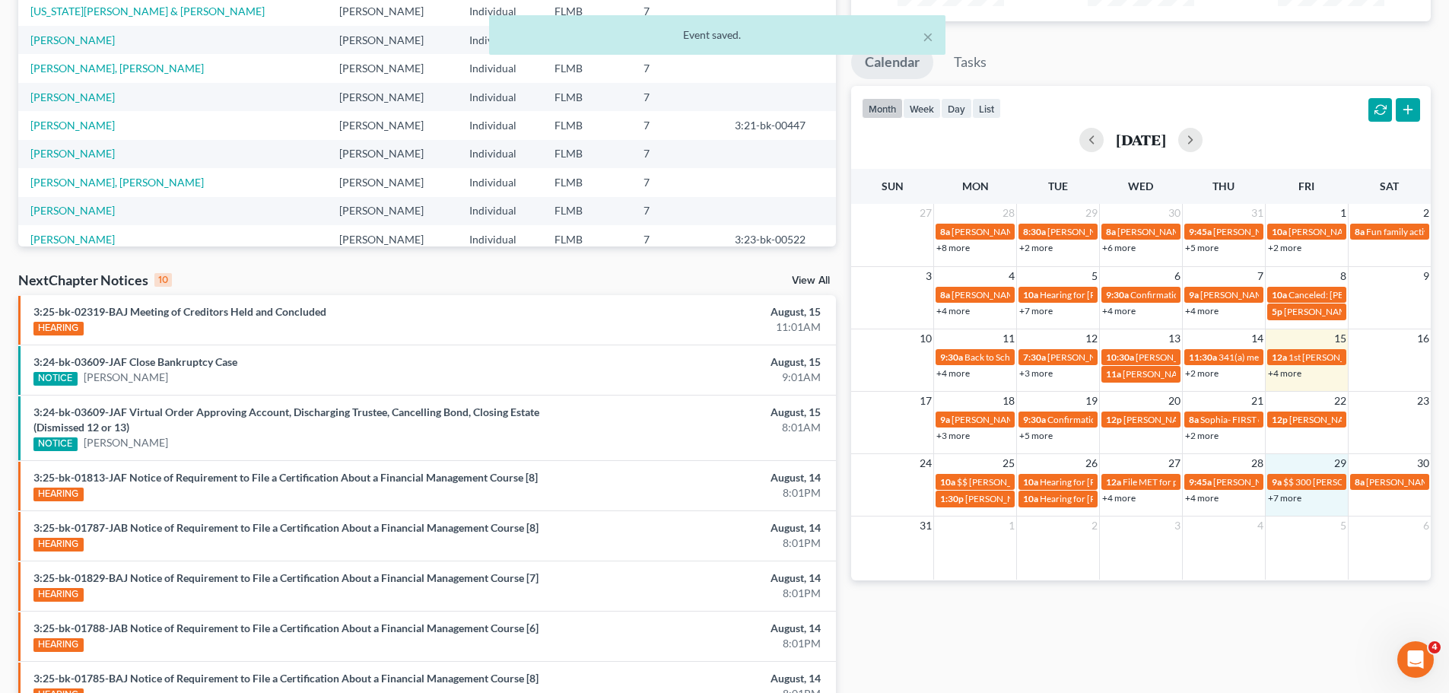
click at [1316, 380] on div "+4 more" at bounding box center [1306, 372] width 82 height 15
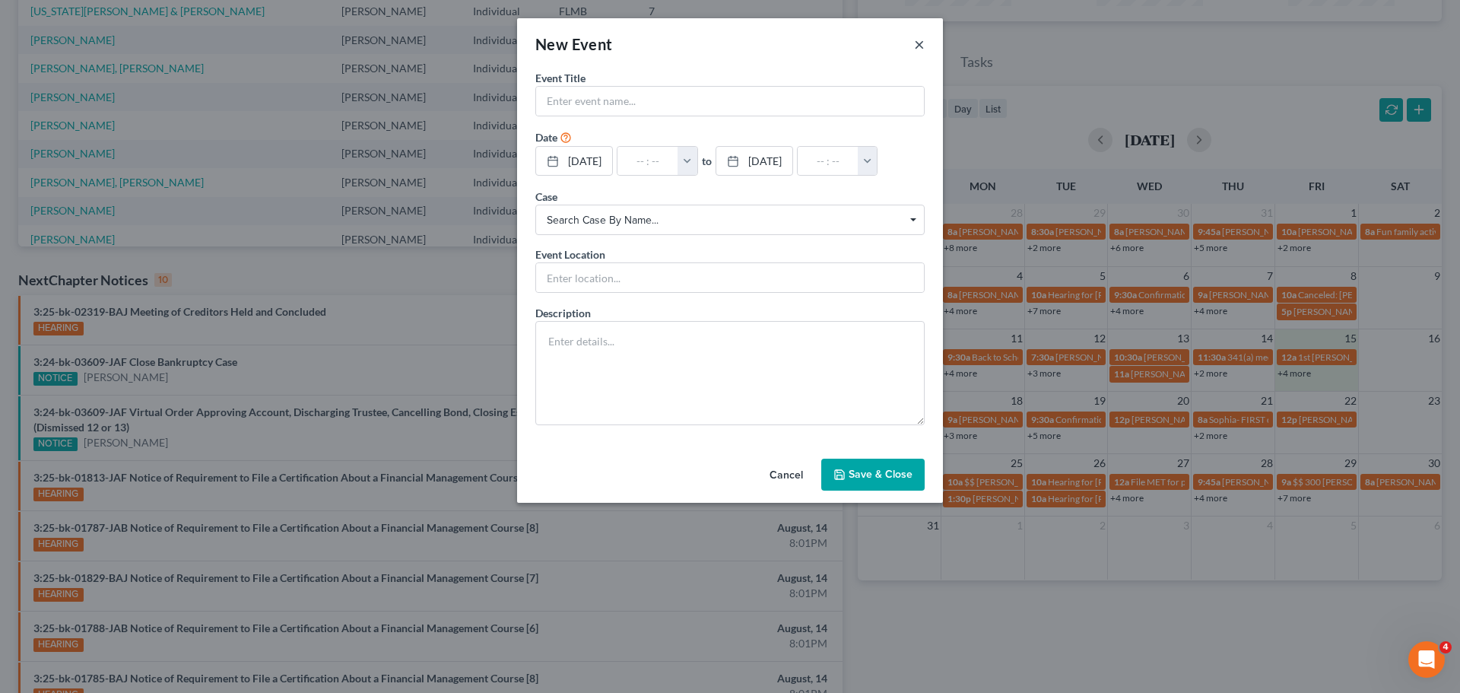
click at [917, 44] on button "×" at bounding box center [919, 44] width 11 height 18
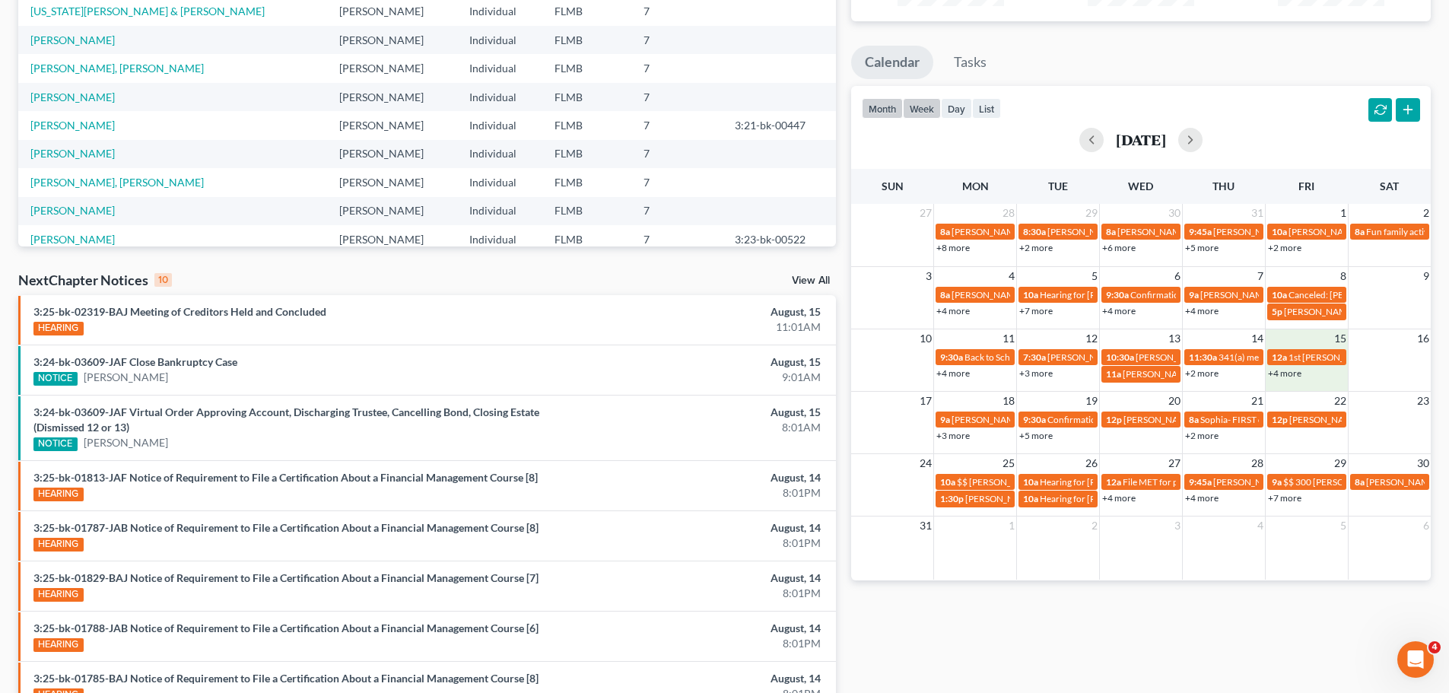
click at [919, 117] on button "week" at bounding box center [922, 108] width 38 height 21
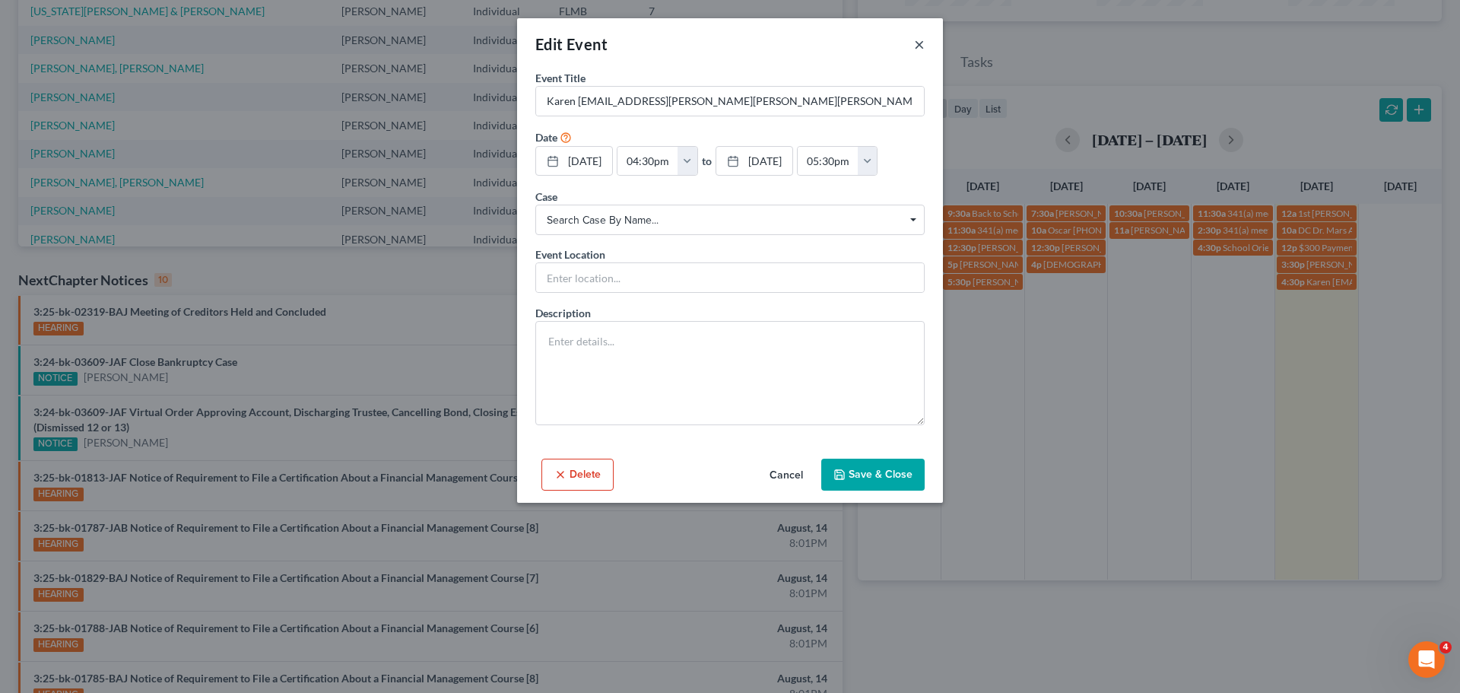
click at [916, 45] on button "×" at bounding box center [919, 44] width 11 height 18
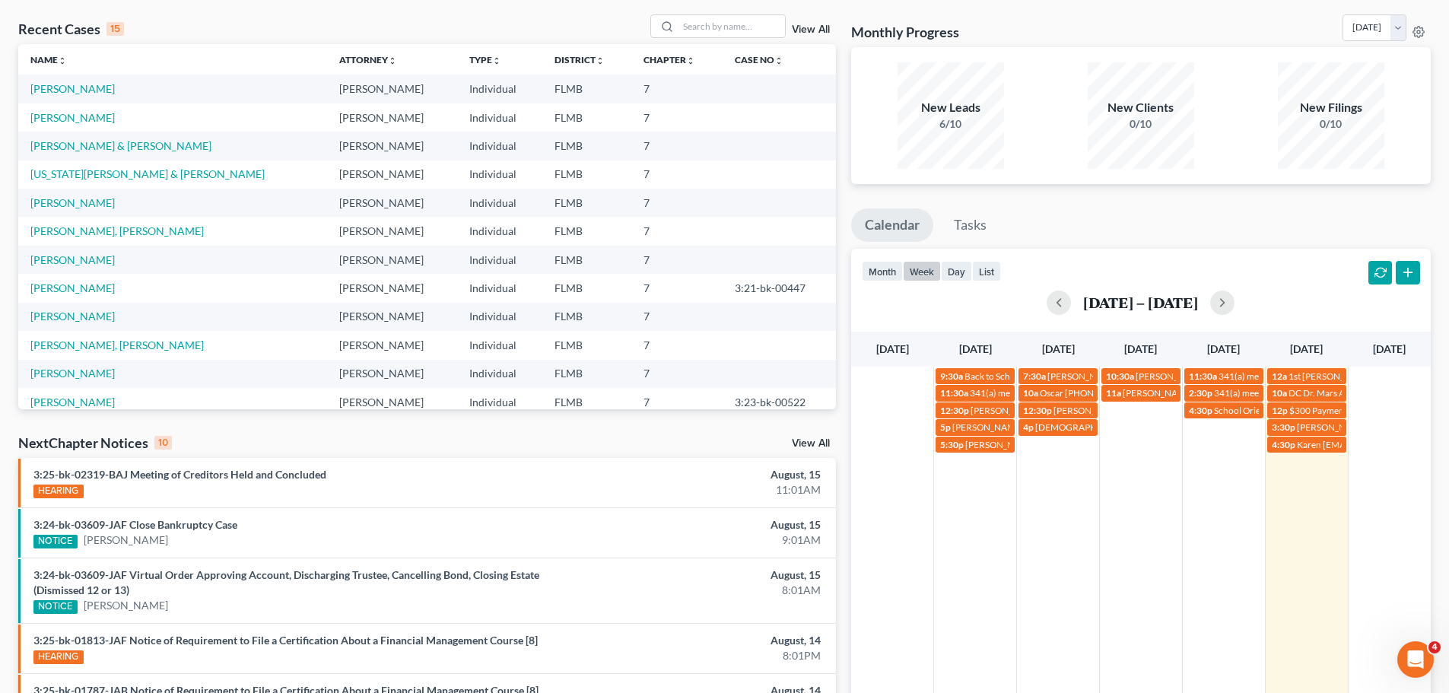
scroll to position [0, 0]
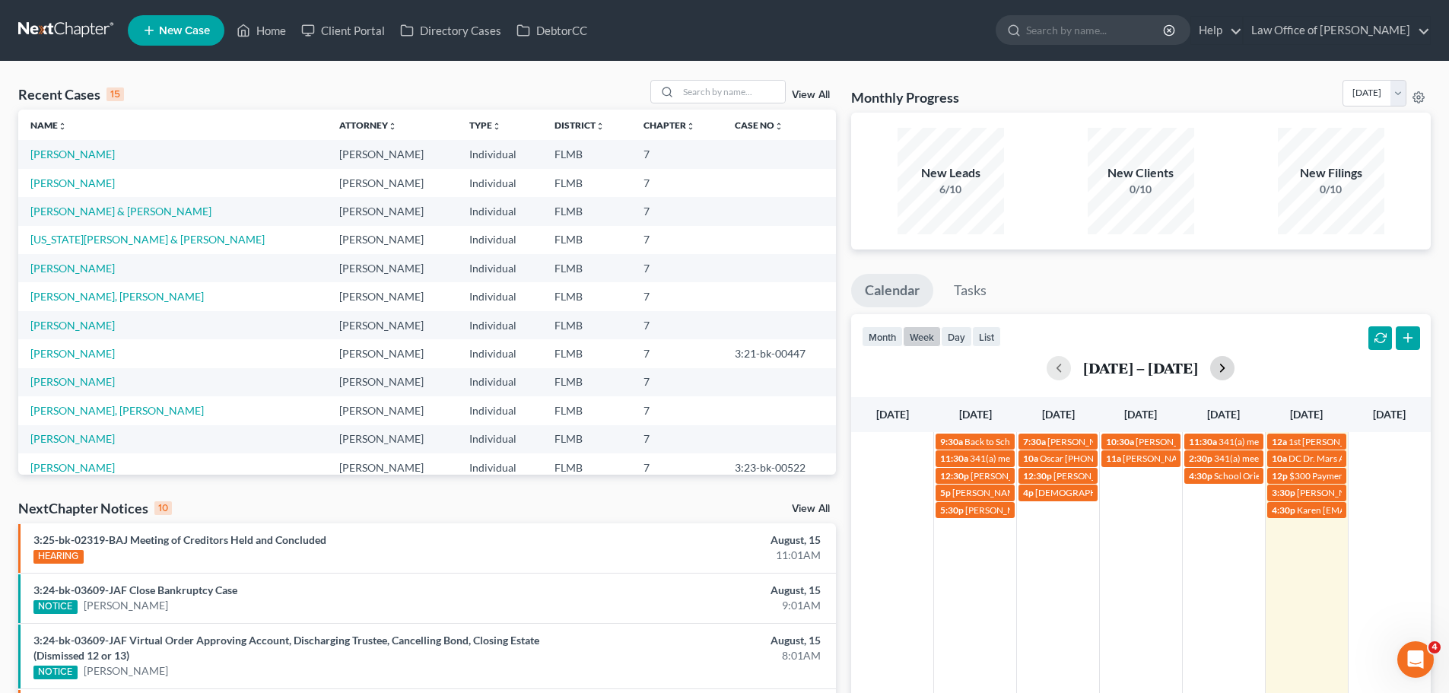
click at [1215, 365] on button "button" at bounding box center [1222, 368] width 24 height 24
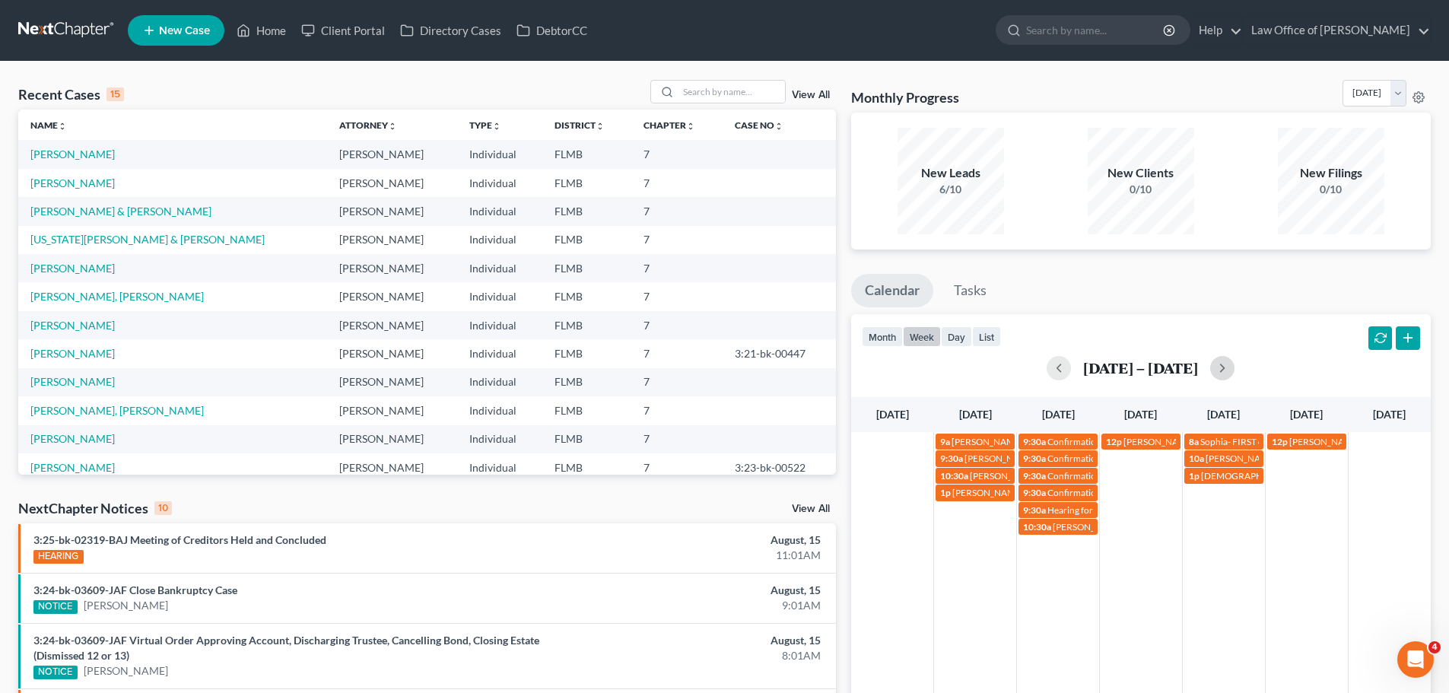
click at [967, 540] on div "9a Lorie Williams 352-275-6653 9:30a Confirmation hearing for Oakcies Walker Jr…" at bounding box center [1140, 489] width 579 height 114
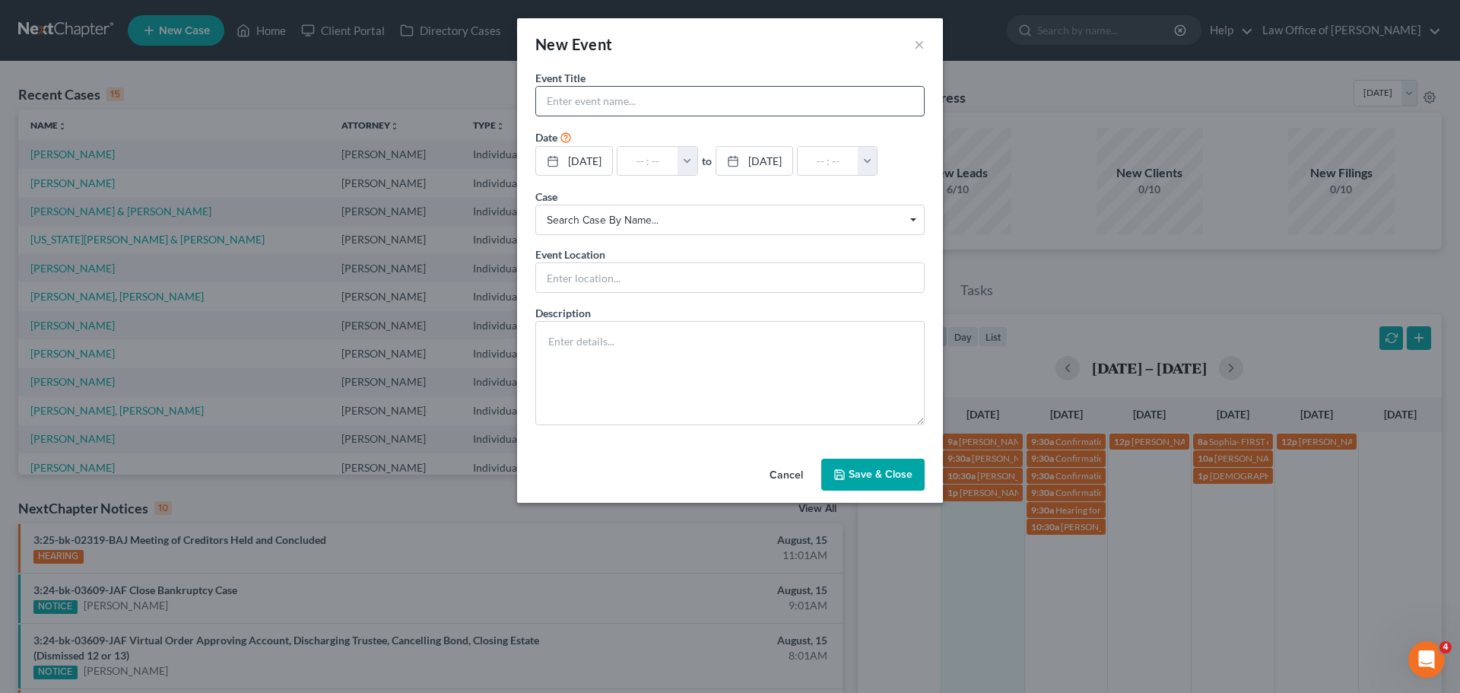
drag, startPoint x: 659, startPoint y: 116, endPoint x: 658, endPoint y: 106, distance: 10.7
click at [659, 116] on form "Event Title * Date 8/18/2025 close Date 8/18/2025 Time 12:00 AM chevron_left Au…" at bounding box center [729, 247] width 389 height 355
click at [657, 101] on input "text" at bounding box center [730, 101] width 388 height 29
paste input "shaina wesley"
type input "shaina wesley"
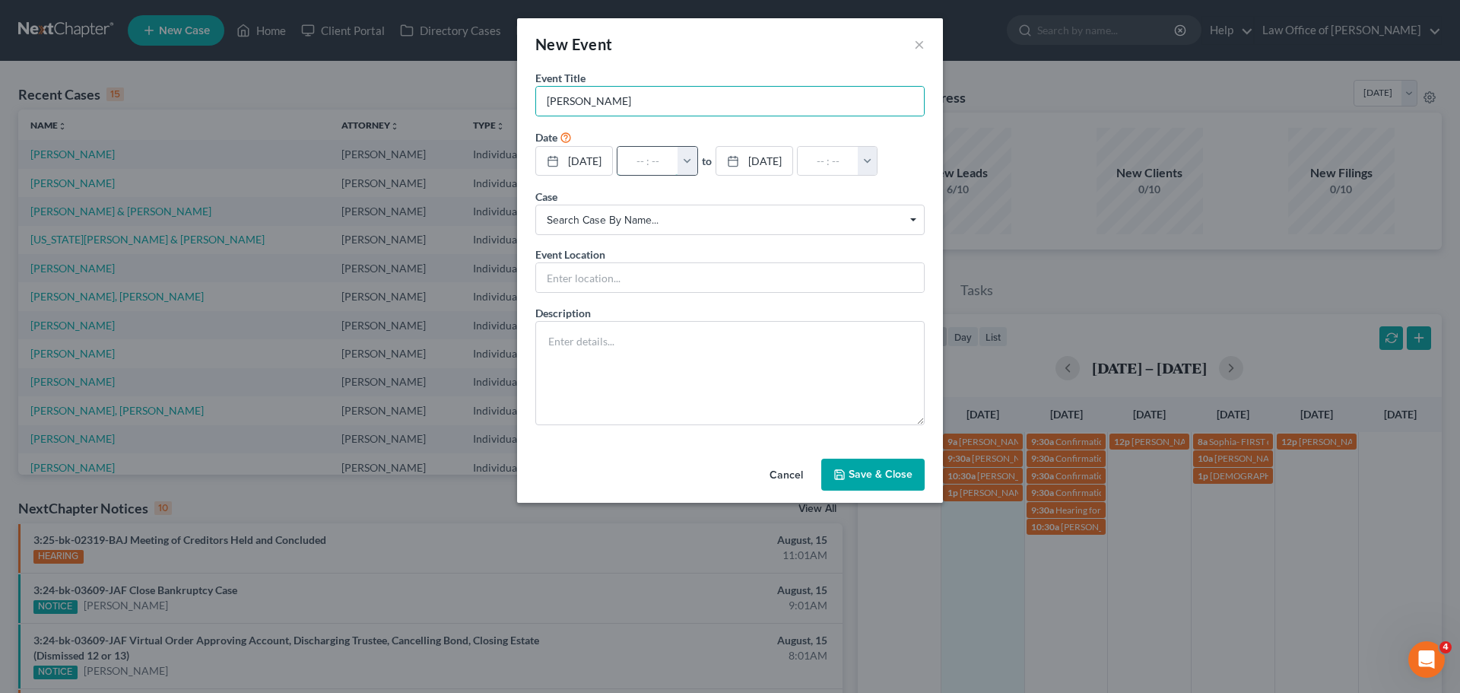
click at [647, 160] on input "text" at bounding box center [647, 161] width 61 height 29
type input "1"
type input "01:00am"
type input "12:"
type input "01:00pm"
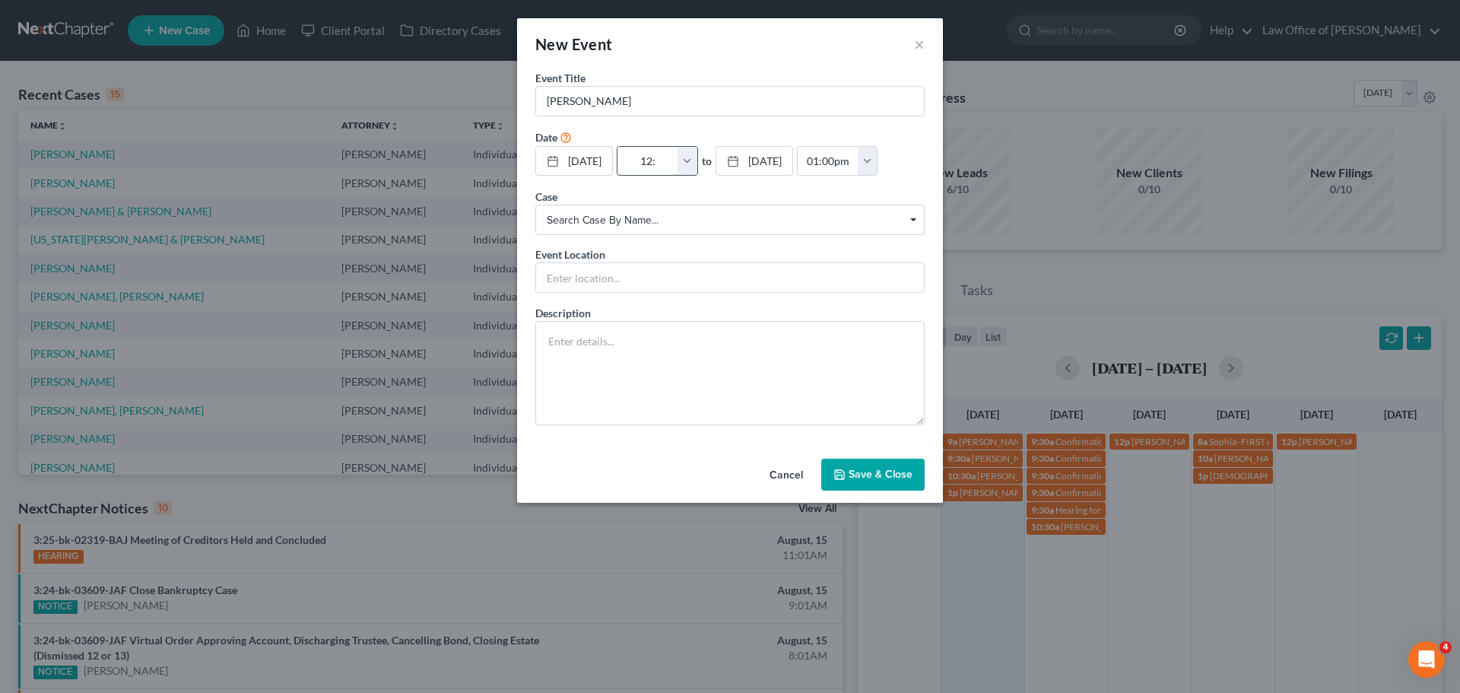
type input "12:0"
type input "01:00am"
type input "12:00"
type input "01:00pm"
type input "12:00p"
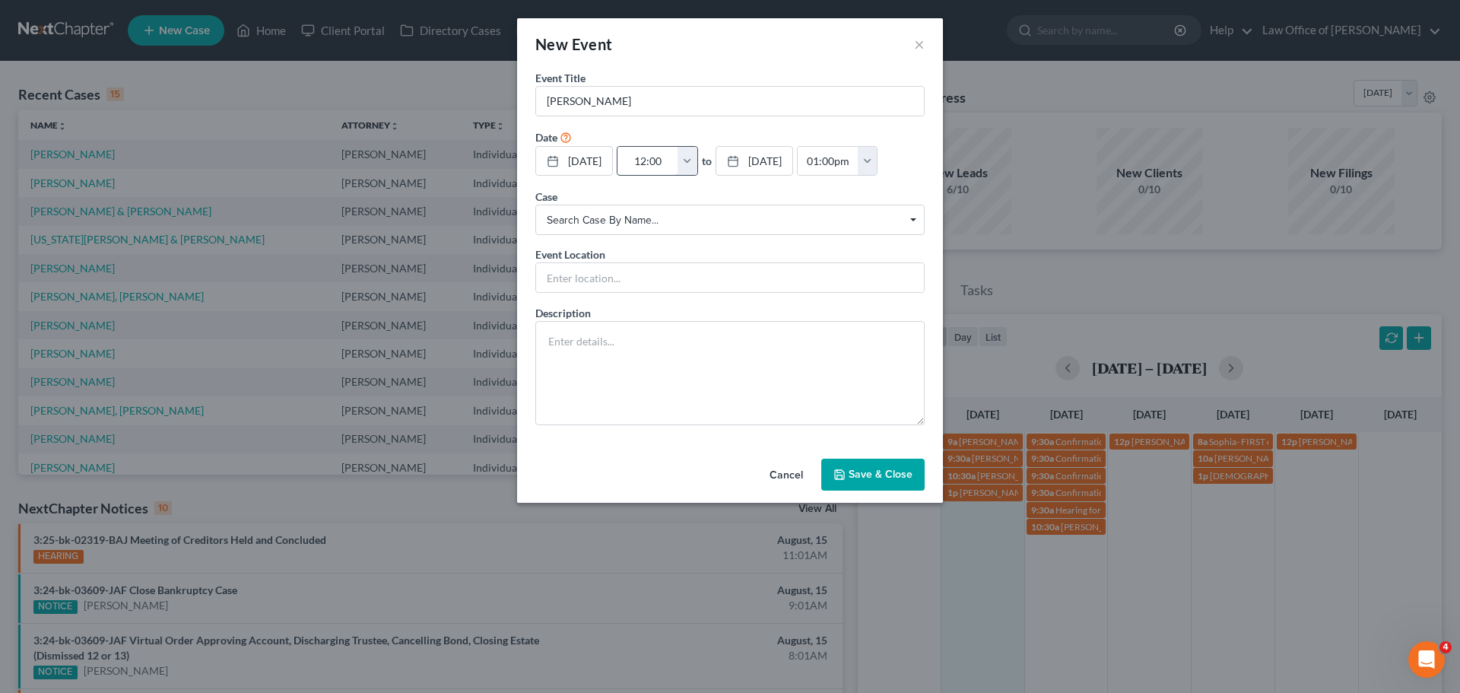
type input "01:00am"
type input "12:00pm"
type input "01:00pm"
type input "12:00pm"
drag, startPoint x: 645, startPoint y: 276, endPoint x: 639, endPoint y: 270, distance: 8.6
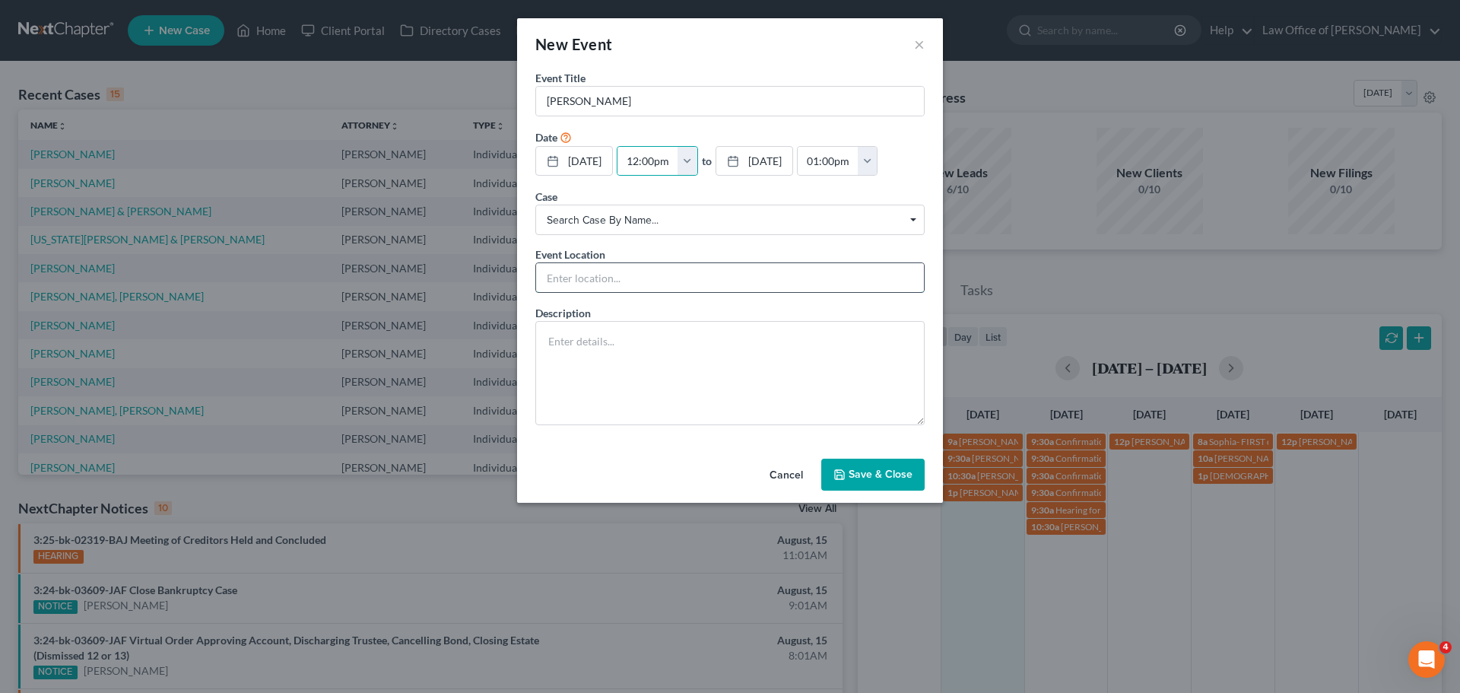
click at [645, 276] on input "text" at bounding box center [730, 277] width 388 height 29
type input "Phone Consult"
click at [603, 96] on input "shaina wesley" at bounding box center [730, 101] width 388 height 29
click at [630, 100] on input "shaina wesley" at bounding box center [730, 101] width 388 height 29
paste input "757-752-5078"
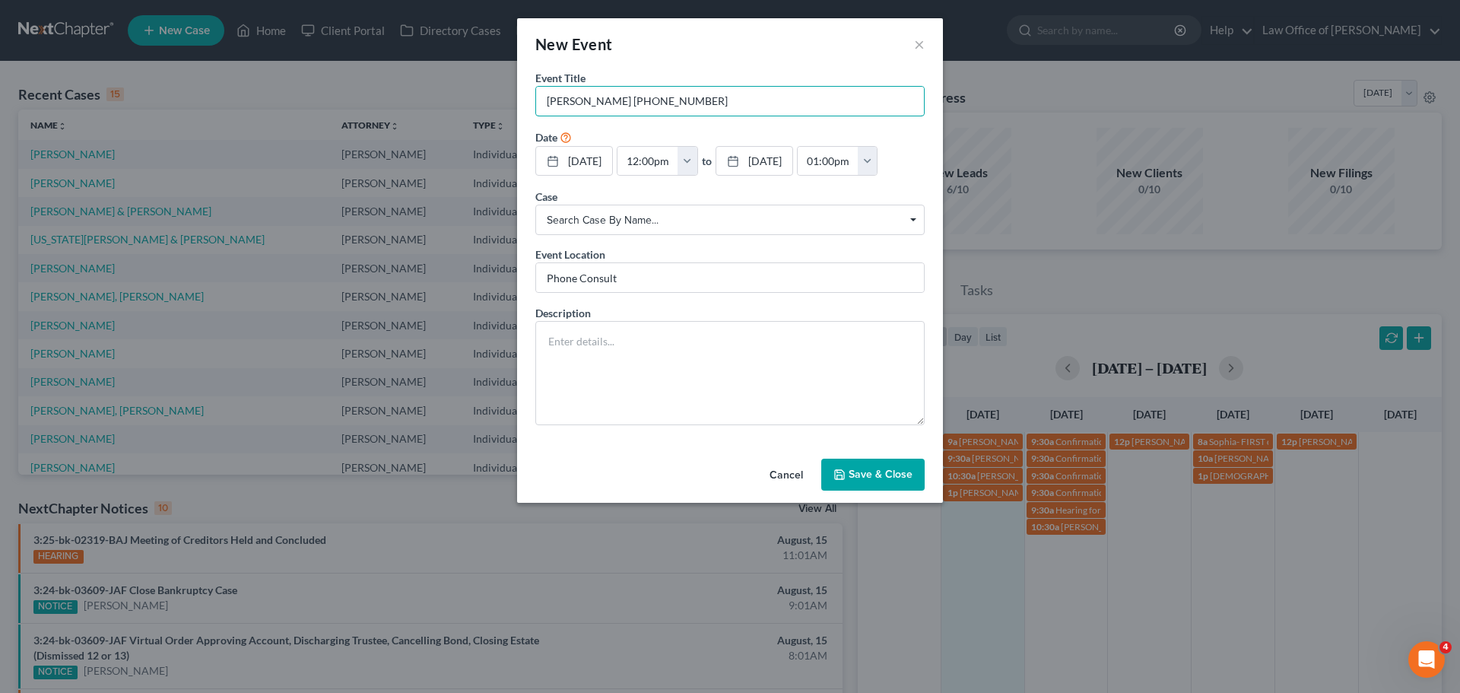
type input "shaina wesley 757-752-5078"
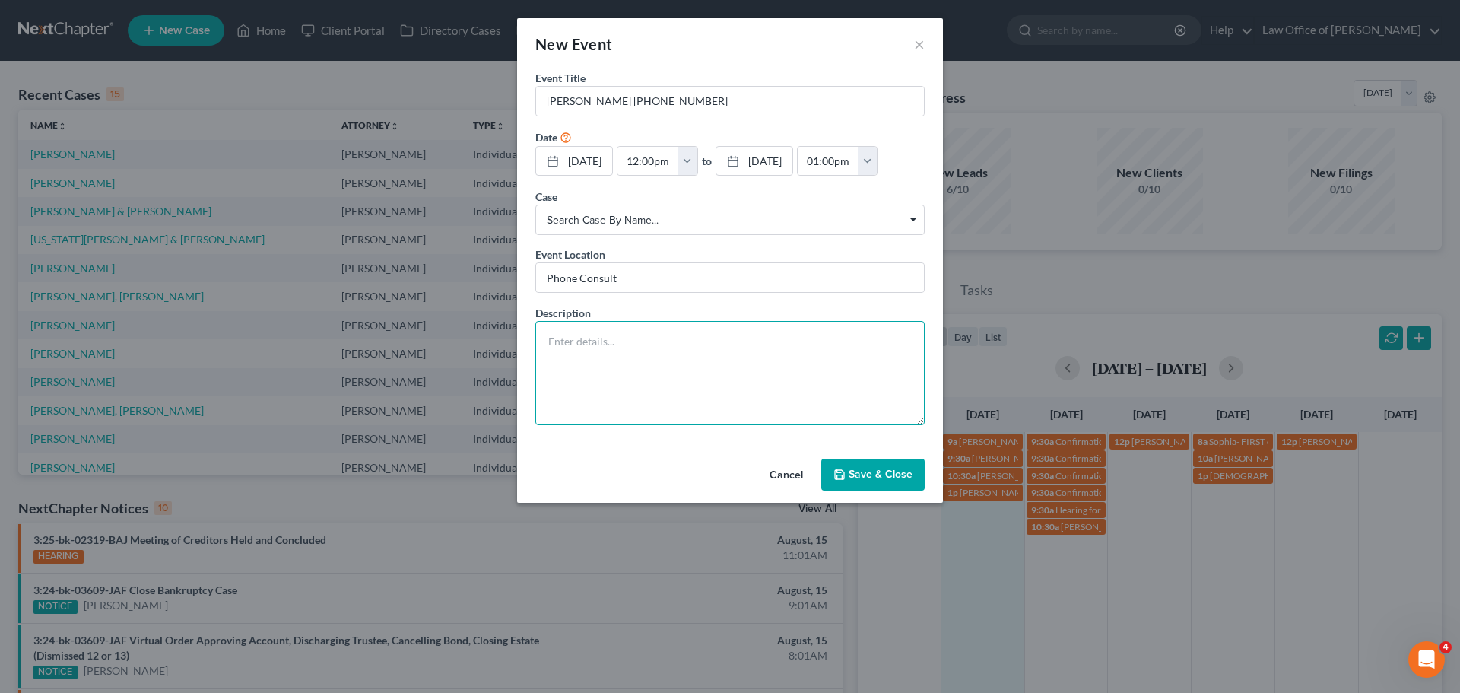
click at [656, 351] on textarea at bounding box center [729, 373] width 389 height 104
paste textarea "credit card debt, bhg loan that doesnt show on credit report and bhg card, unse…"
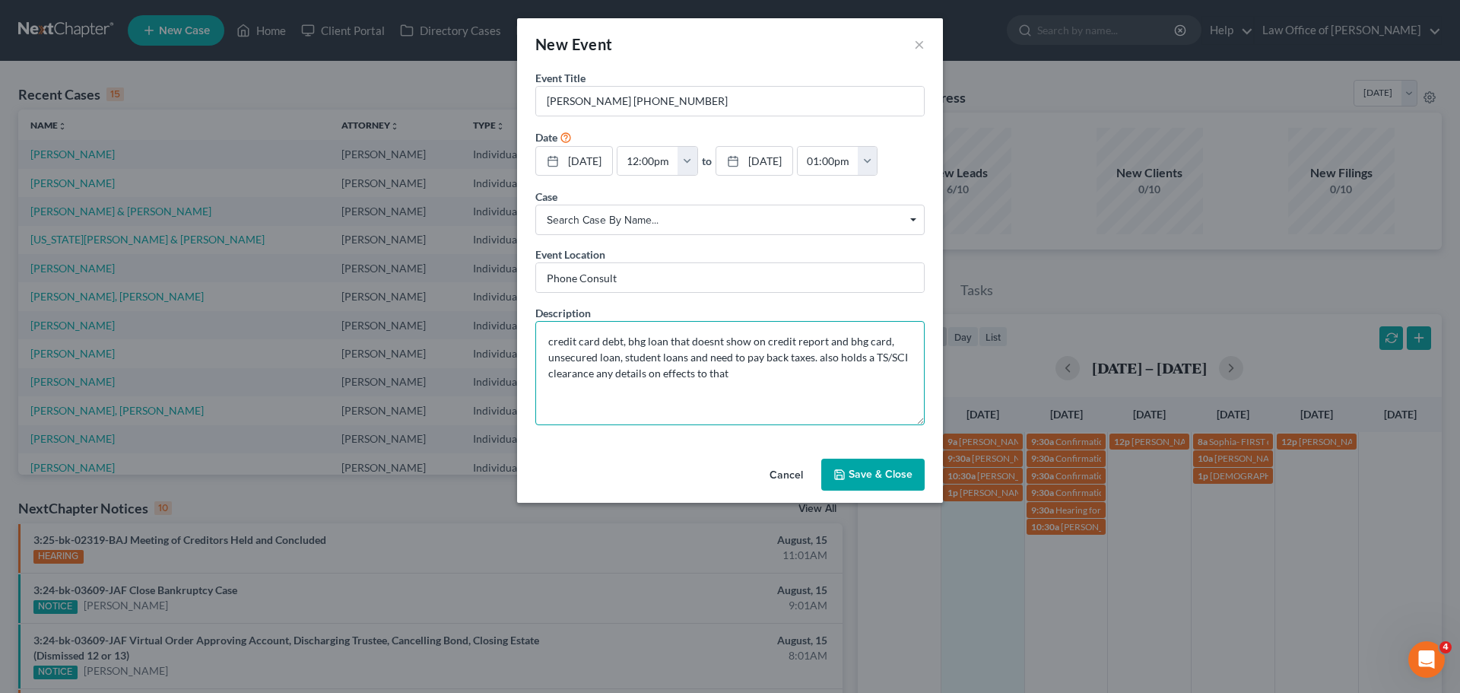
click at [579, 411] on textarea "credit card debt, bhg loan that doesnt show on credit report and bhg card, unse…" at bounding box center [729, 373] width 389 height 104
paste textarea "shaina.wesley@gmail.com"
type textarea "credit card debt, bhg loan that doesnt show on credit report and bhg card, unse…"
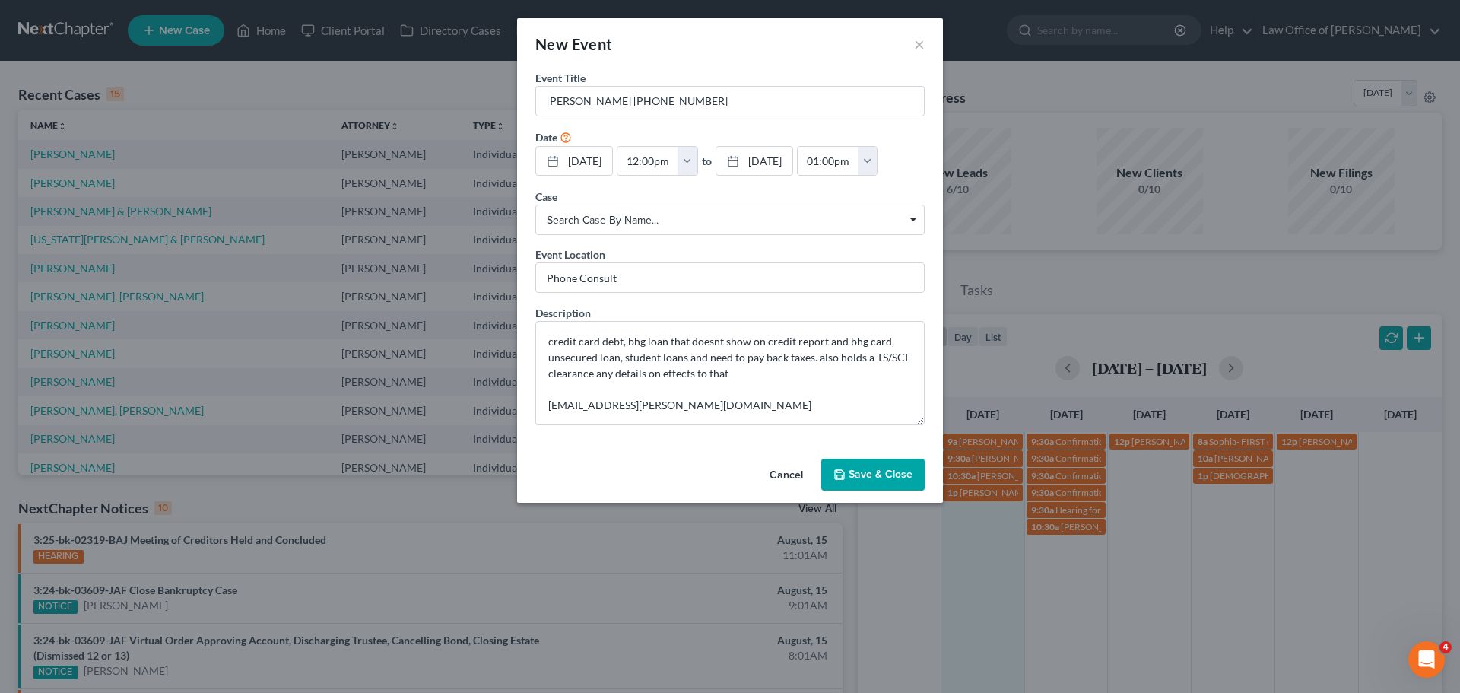
click at [891, 466] on button "Save & Close" at bounding box center [872, 475] width 103 height 32
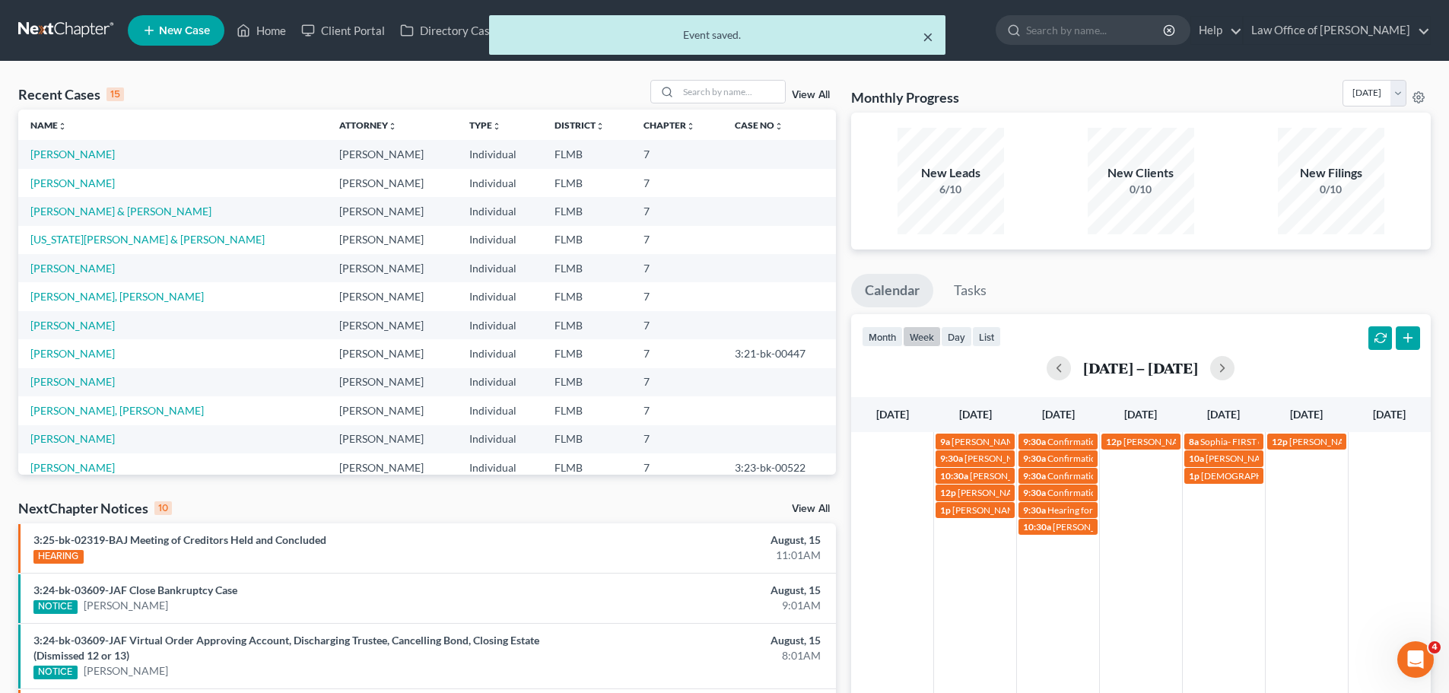
click at [927, 37] on button "×" at bounding box center [927, 36] width 11 height 18
